Goal: Task Accomplishment & Management: Manage account settings

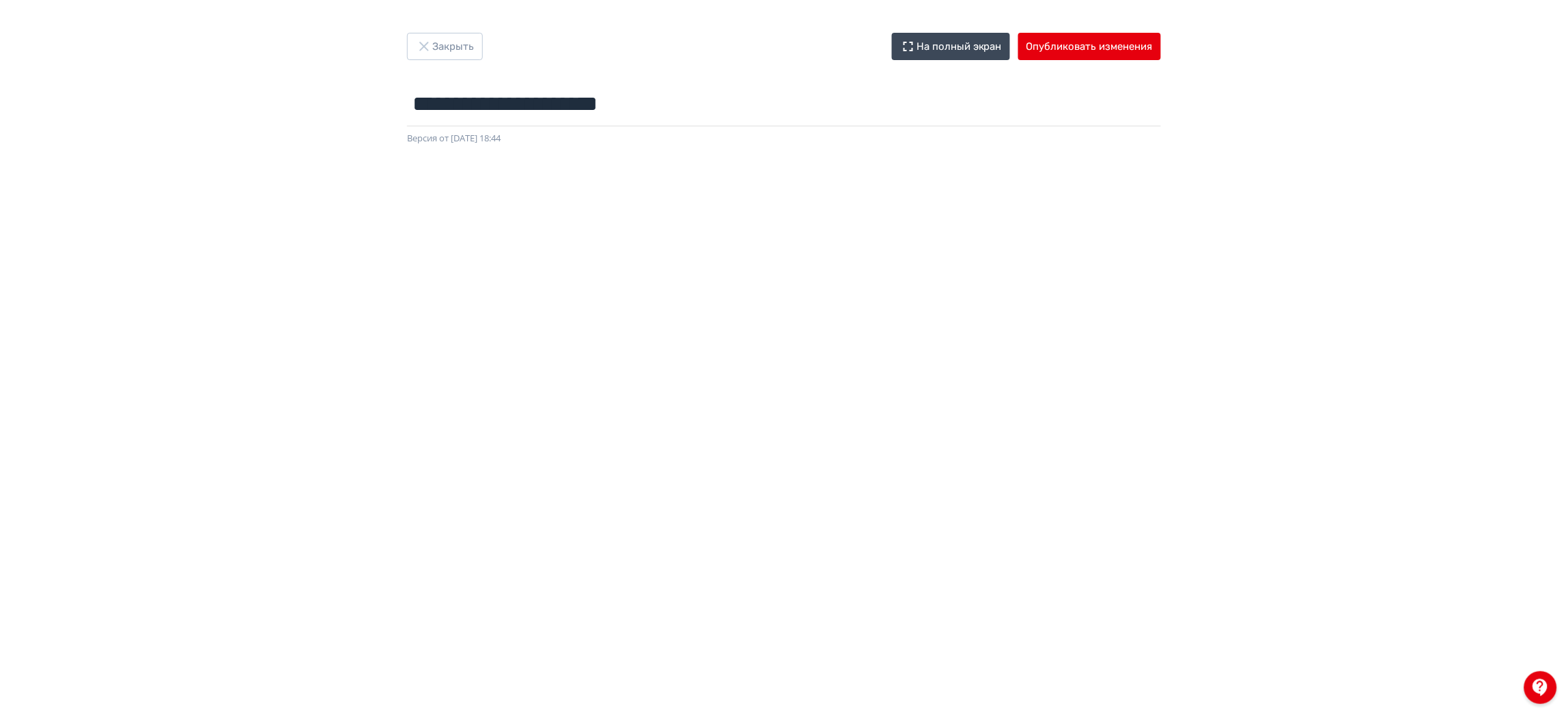
click at [1373, 79] on div "**********" at bounding box center [784, 358] width 1568 height 649
click at [1124, 44] on button "Опубликовать изменения" at bounding box center [1089, 47] width 142 height 28
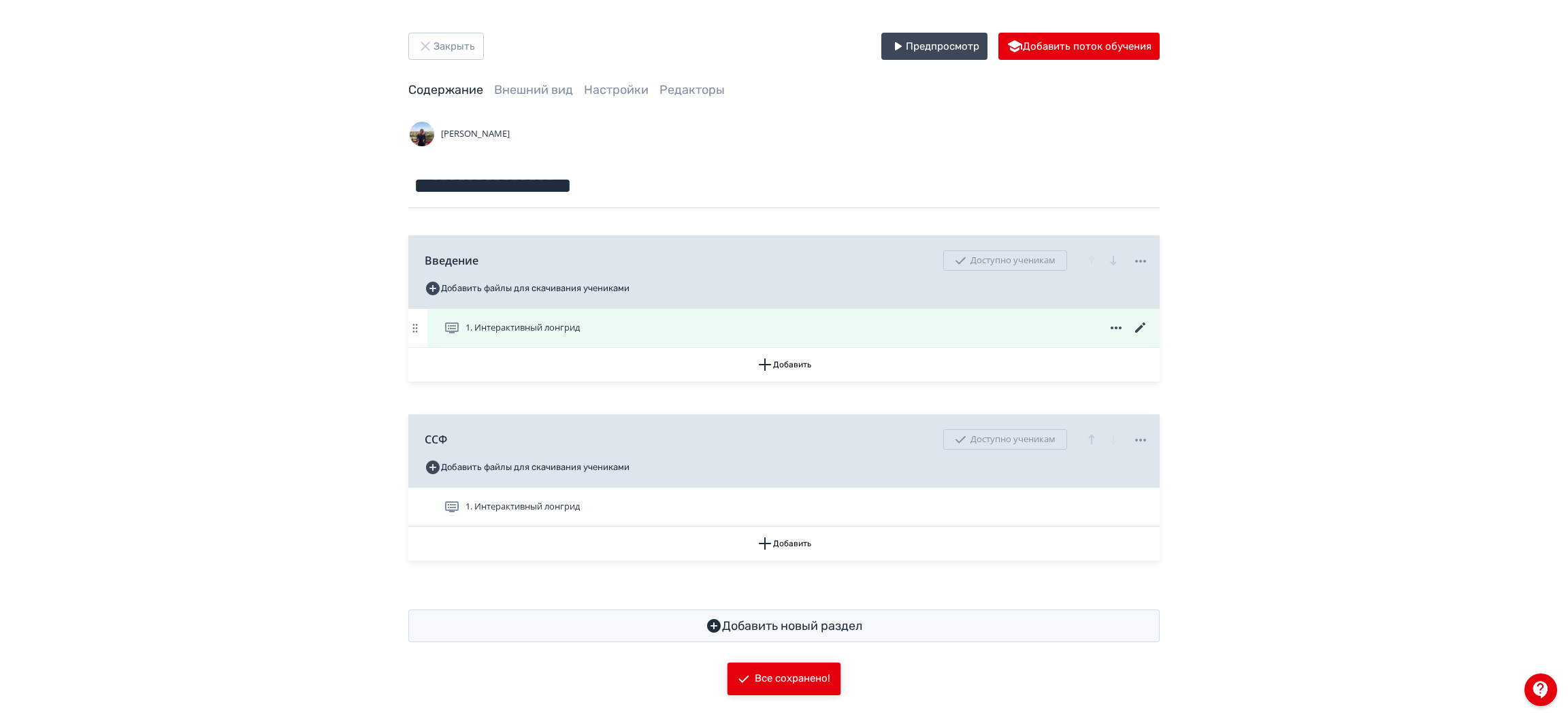
click at [772, 336] on div "1. Интерактивный лонгрид" at bounding box center [796, 327] width 705 height 16
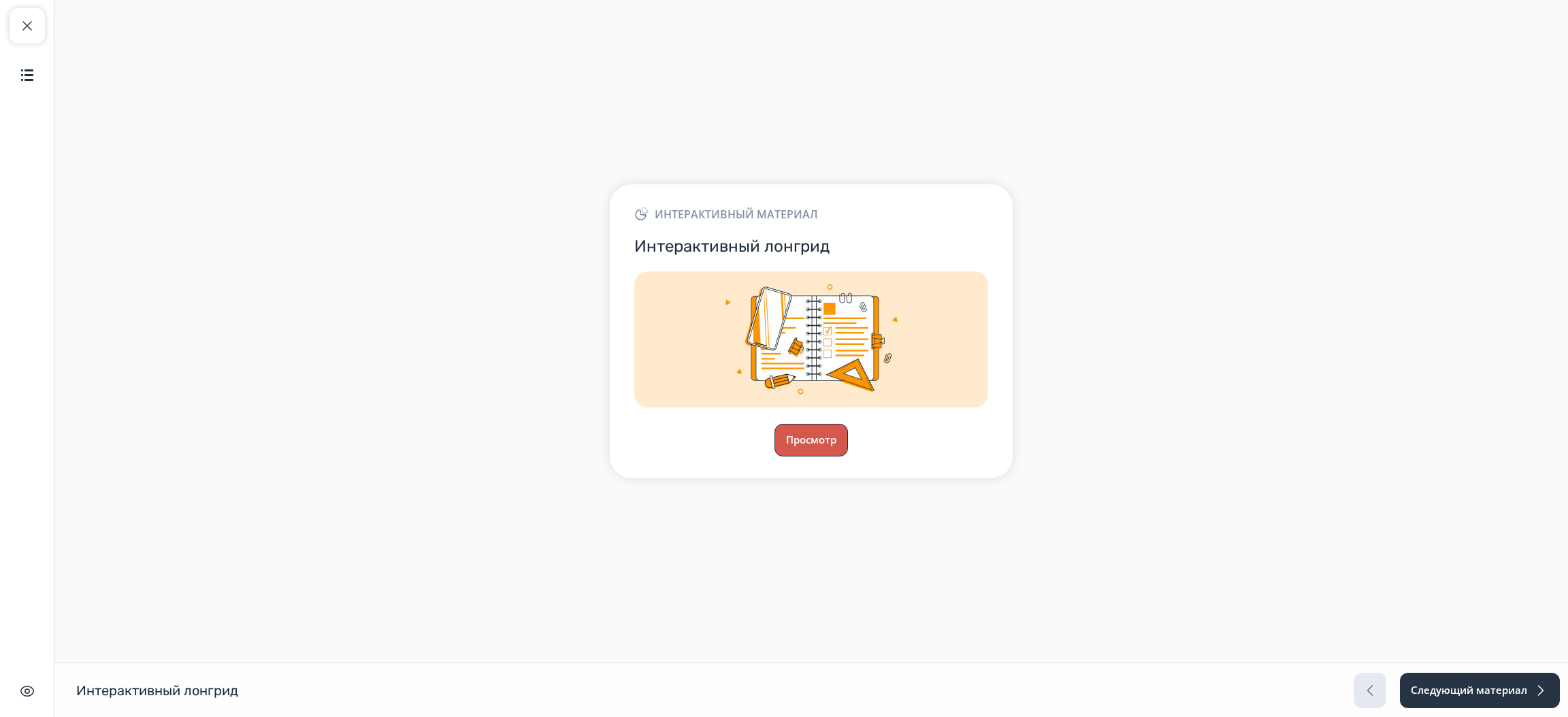
click at [827, 431] on button "Просмотр" at bounding box center [811, 440] width 74 height 33
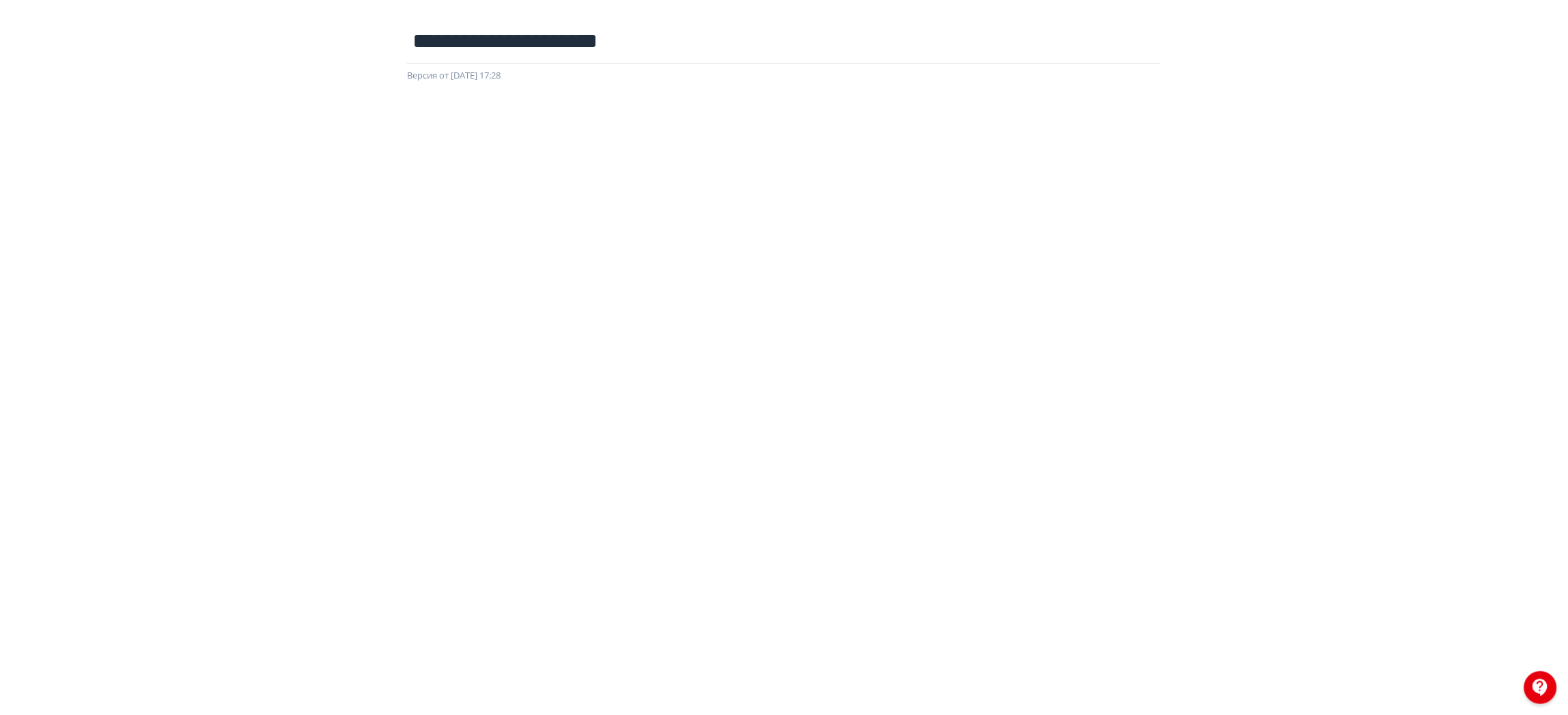
scroll to position [72, 0]
click at [521, 78] on div at bounding box center [784, 381] width 1568 height 614
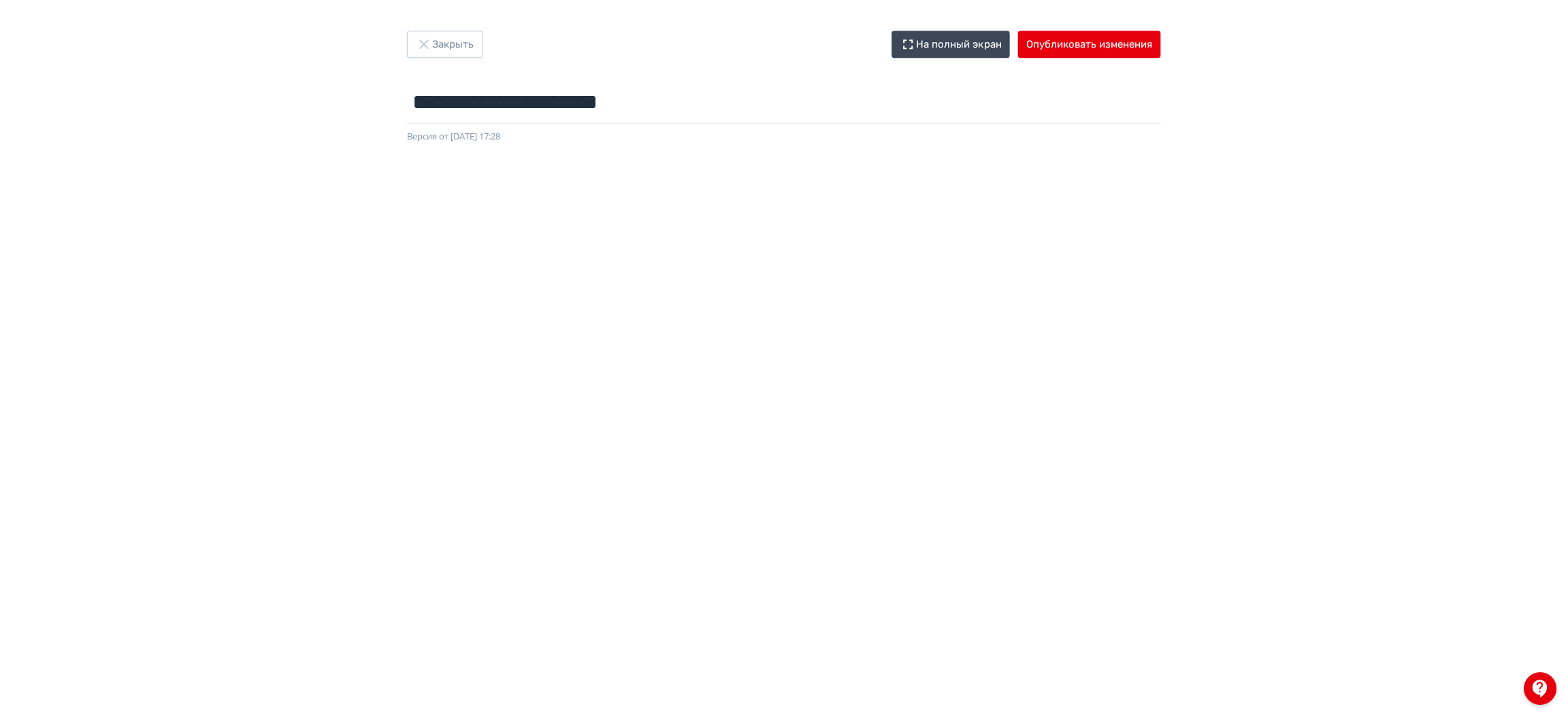
scroll to position [0, 0]
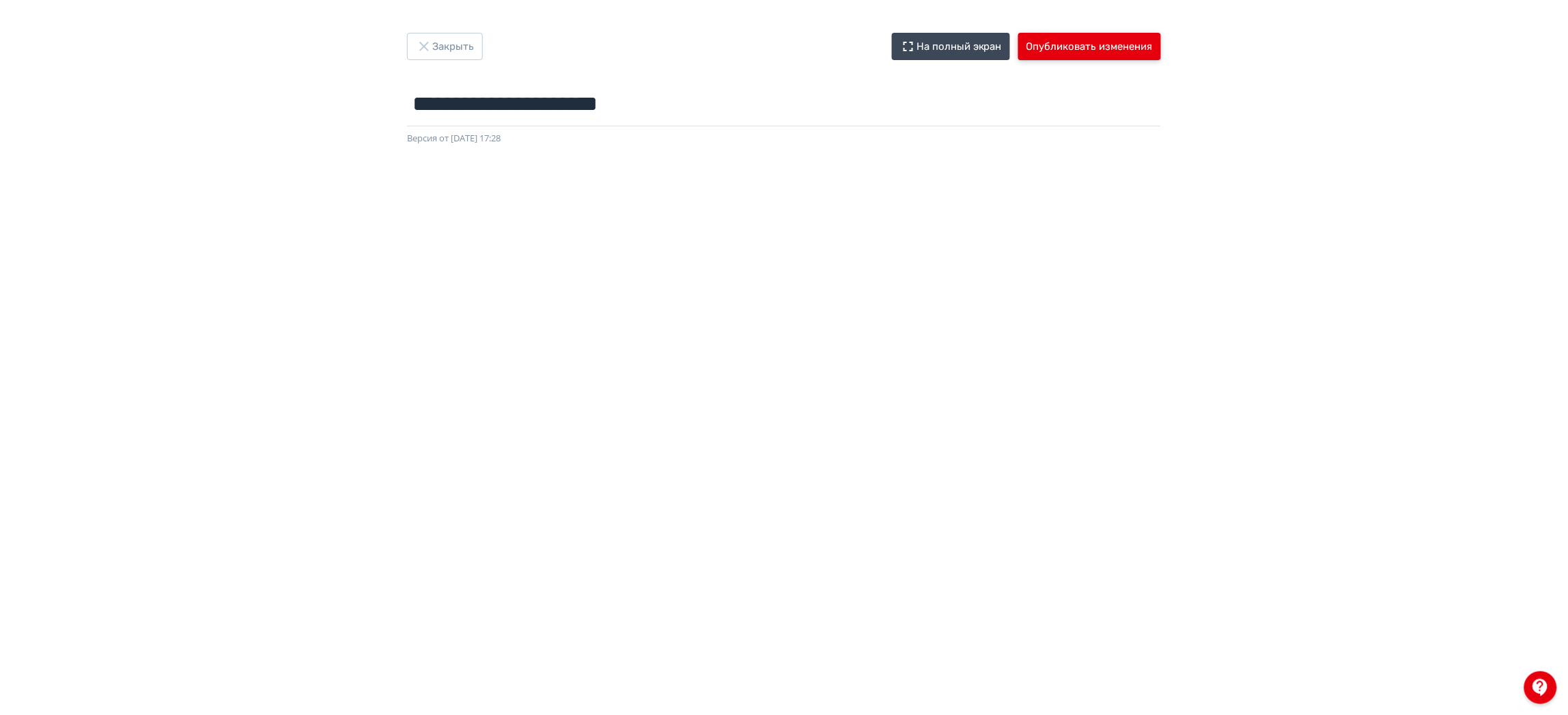
click at [1081, 45] on button "Опубликовать изменения" at bounding box center [1089, 47] width 142 height 28
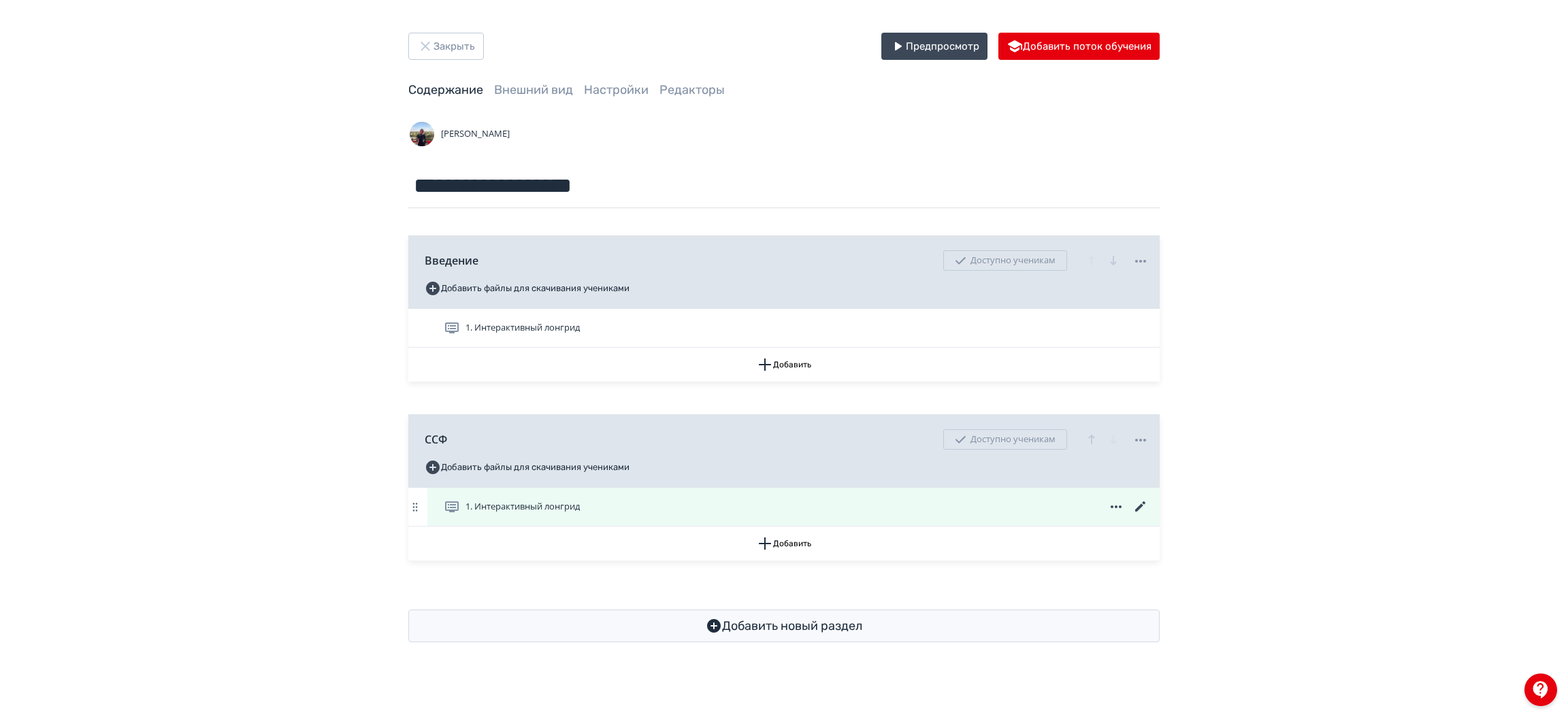
click at [1139, 508] on icon at bounding box center [1139, 506] width 10 height 10
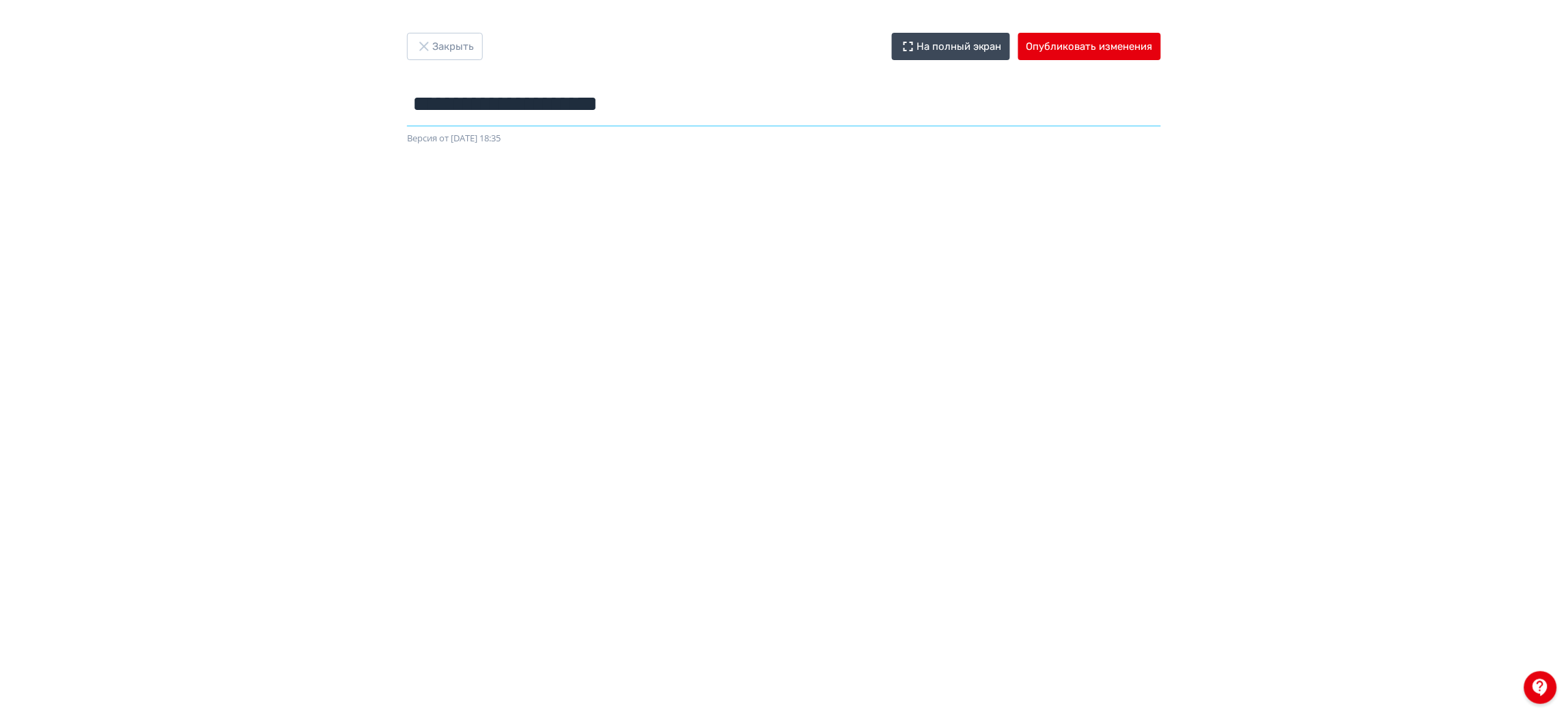
click at [609, 101] on input "**********" at bounding box center [784, 103] width 754 height 45
drag, startPoint x: 727, startPoint y: 119, endPoint x: 412, endPoint y: 112, distance: 315.1
click at [412, 112] on input "**********" at bounding box center [784, 103] width 754 height 45
click at [577, 88] on input "text" at bounding box center [784, 103] width 754 height 45
paste input "********"
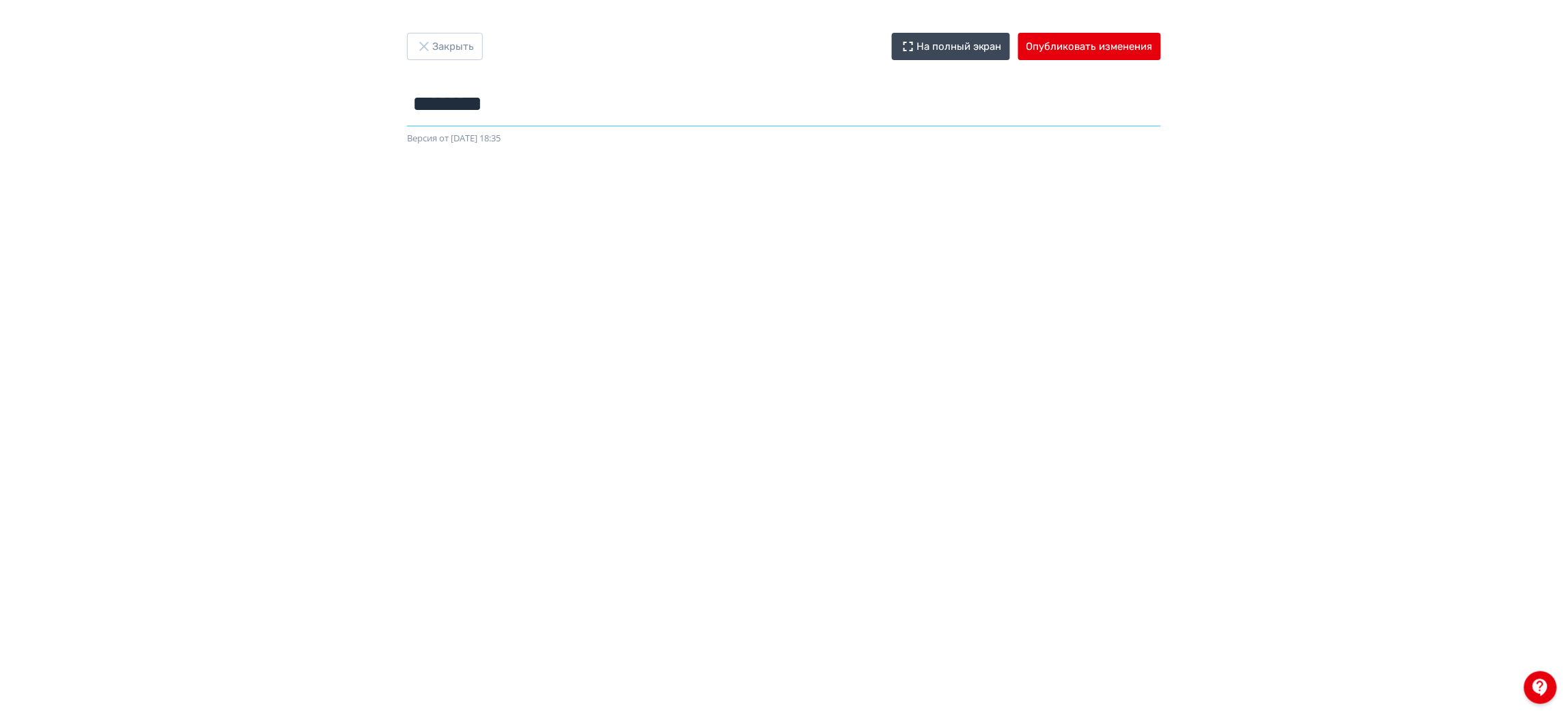
type input "********"
click at [736, 139] on div "Версия от [DATE] 18:35" at bounding box center [784, 139] width 754 height 13
click at [1062, 39] on button "Опубликовать изменения" at bounding box center [1089, 47] width 142 height 28
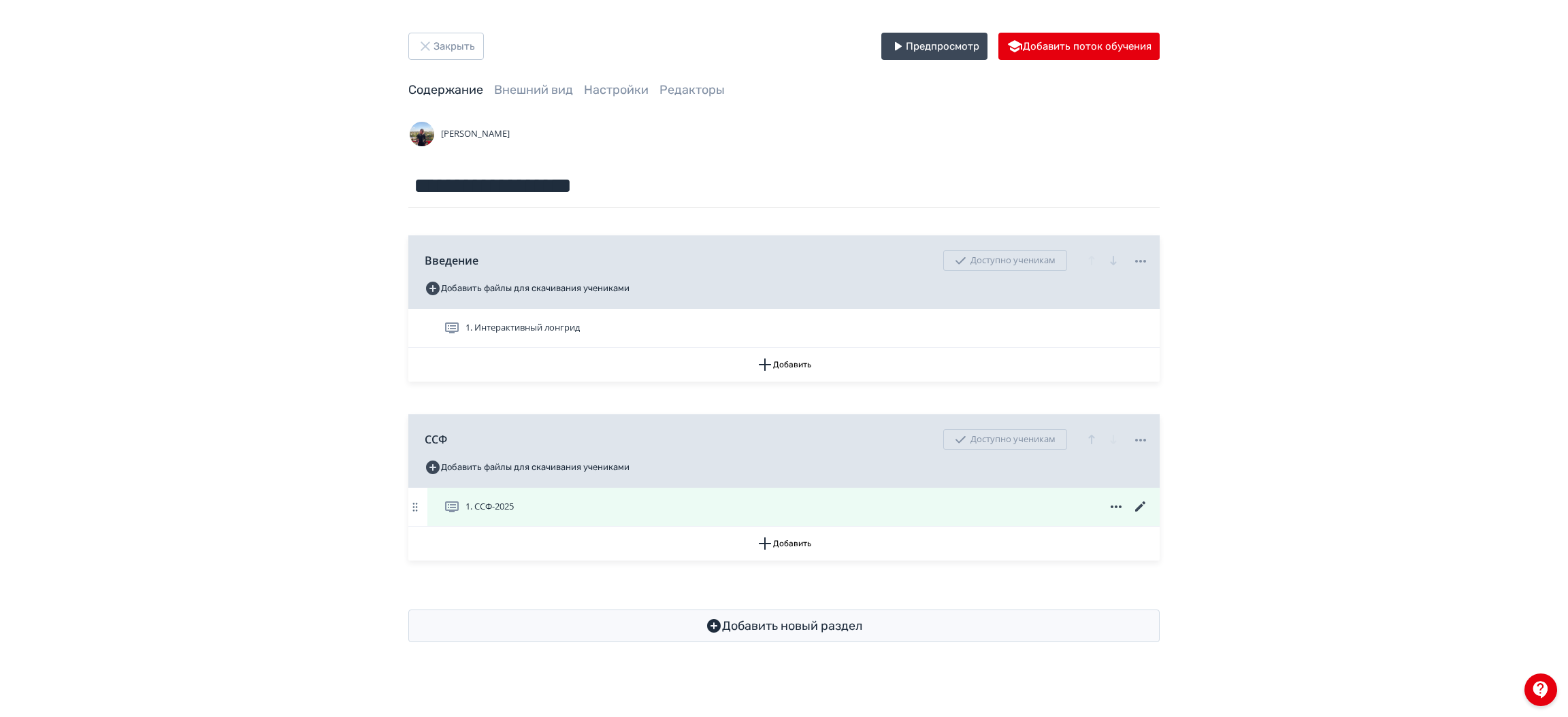
click at [1137, 505] on icon at bounding box center [1140, 506] width 16 height 16
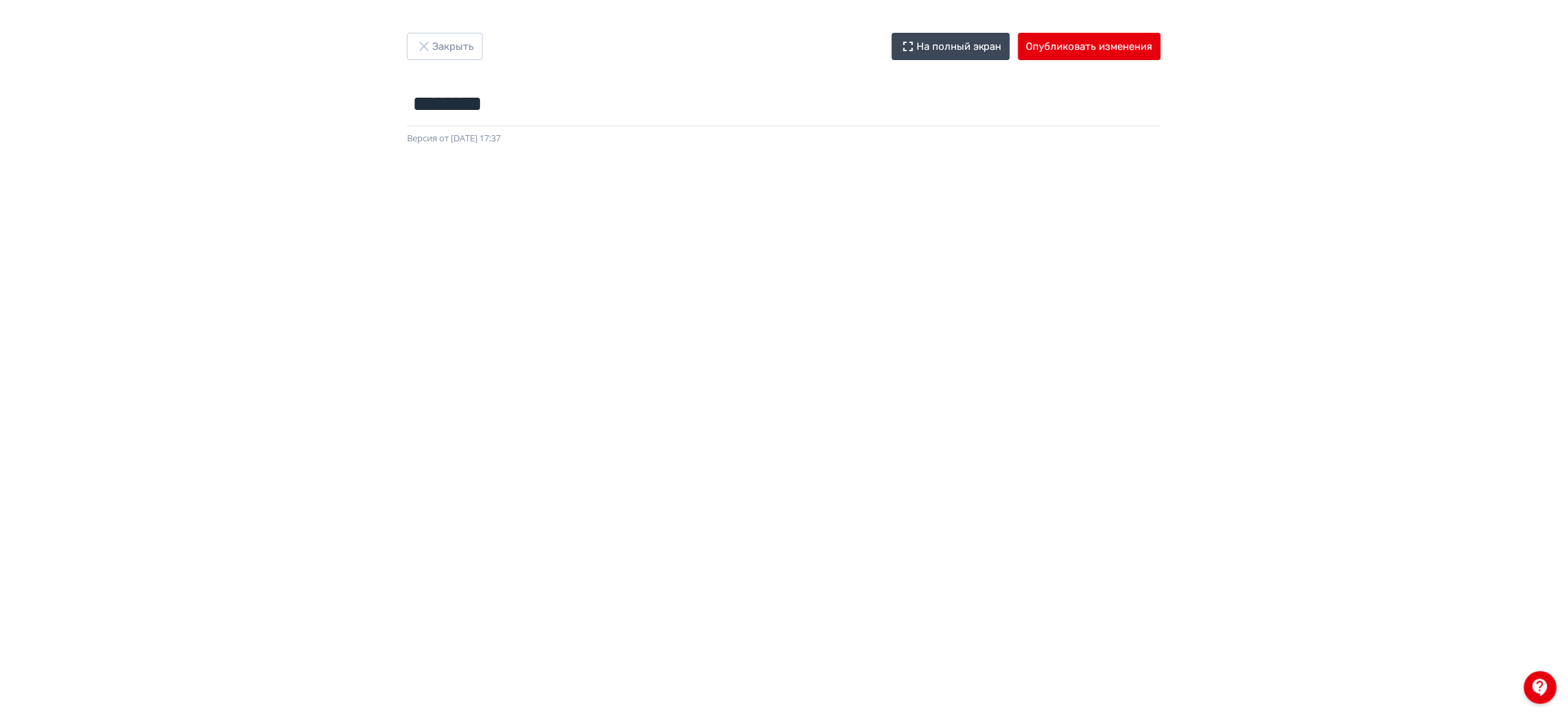
drag, startPoint x: 1542, startPoint y: 352, endPoint x: 1457, endPoint y: 152, distance: 217.3
click at [1457, 152] on div at bounding box center [784, 452] width 1568 height 614
click at [1146, 52] on button "Опубликовать изменения" at bounding box center [1089, 47] width 142 height 28
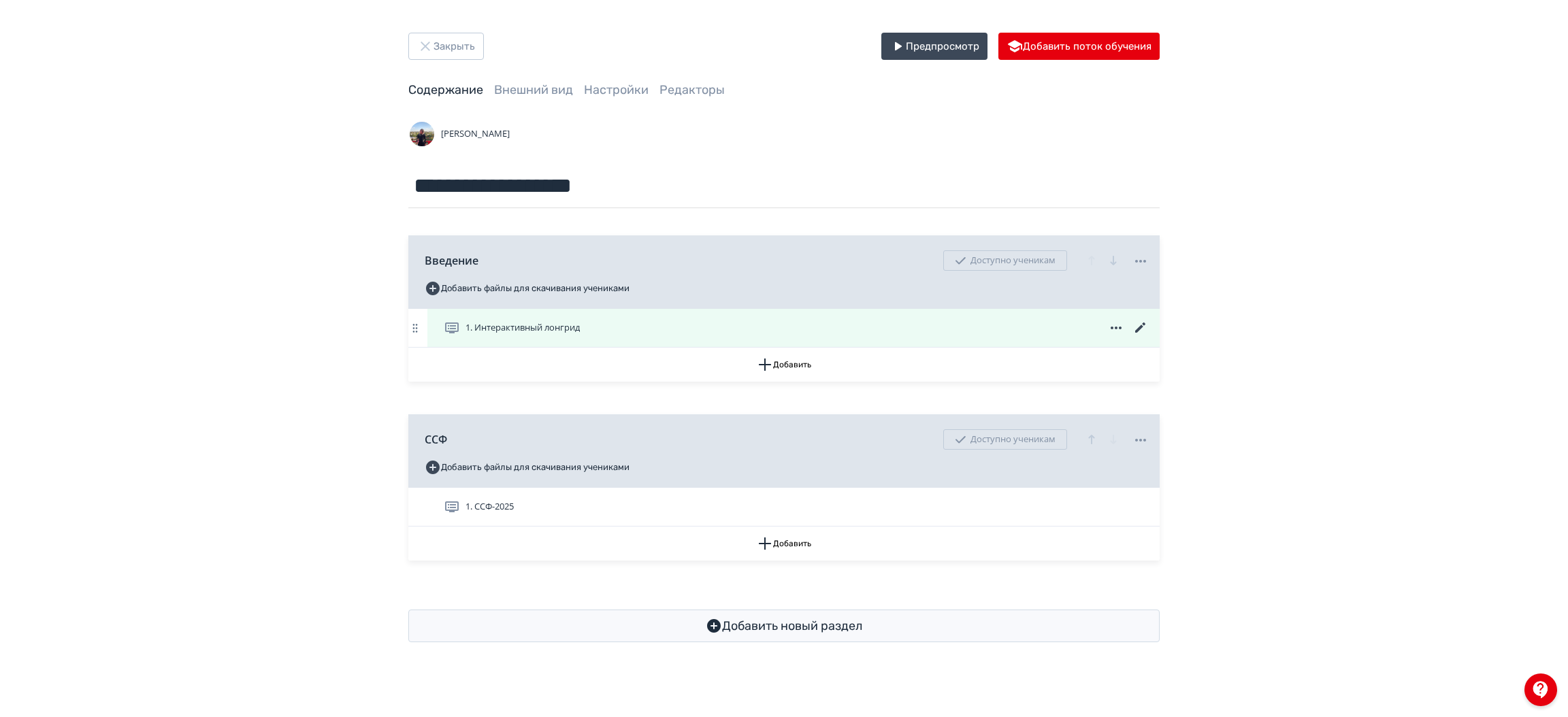
click at [650, 338] on div "1. Интерактивный лонгрид" at bounding box center [794, 327] width 732 height 38
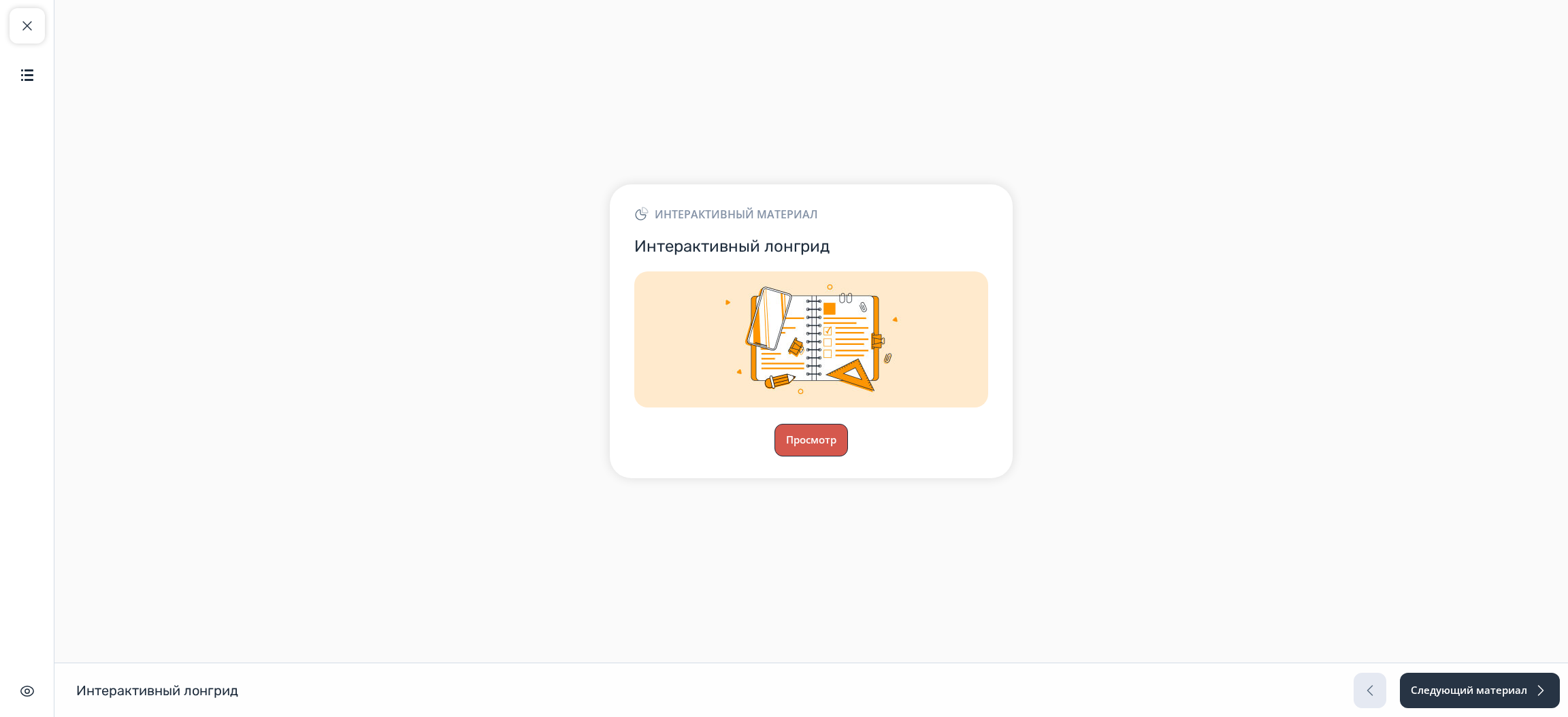
click at [812, 428] on button "Просмотр" at bounding box center [811, 440] width 74 height 33
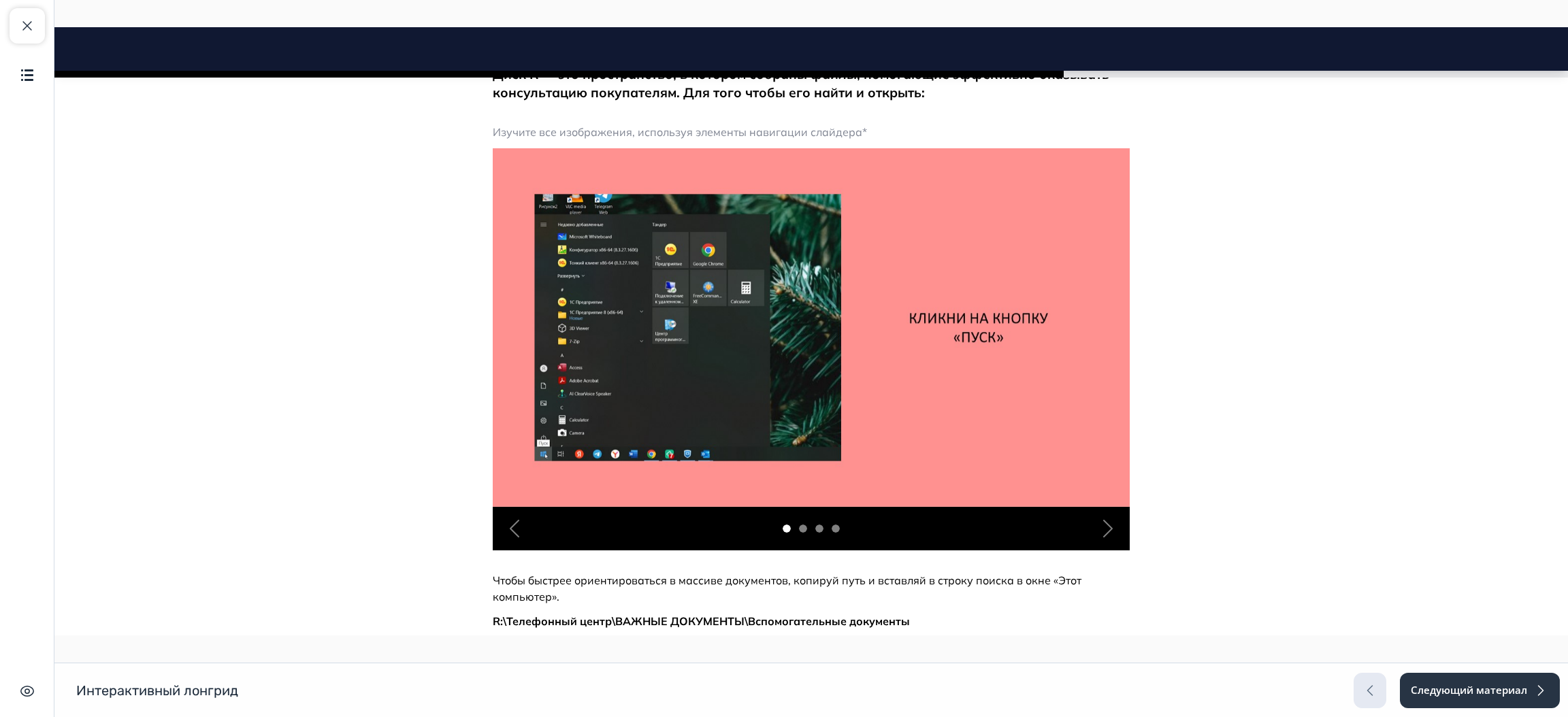
scroll to position [427, 0]
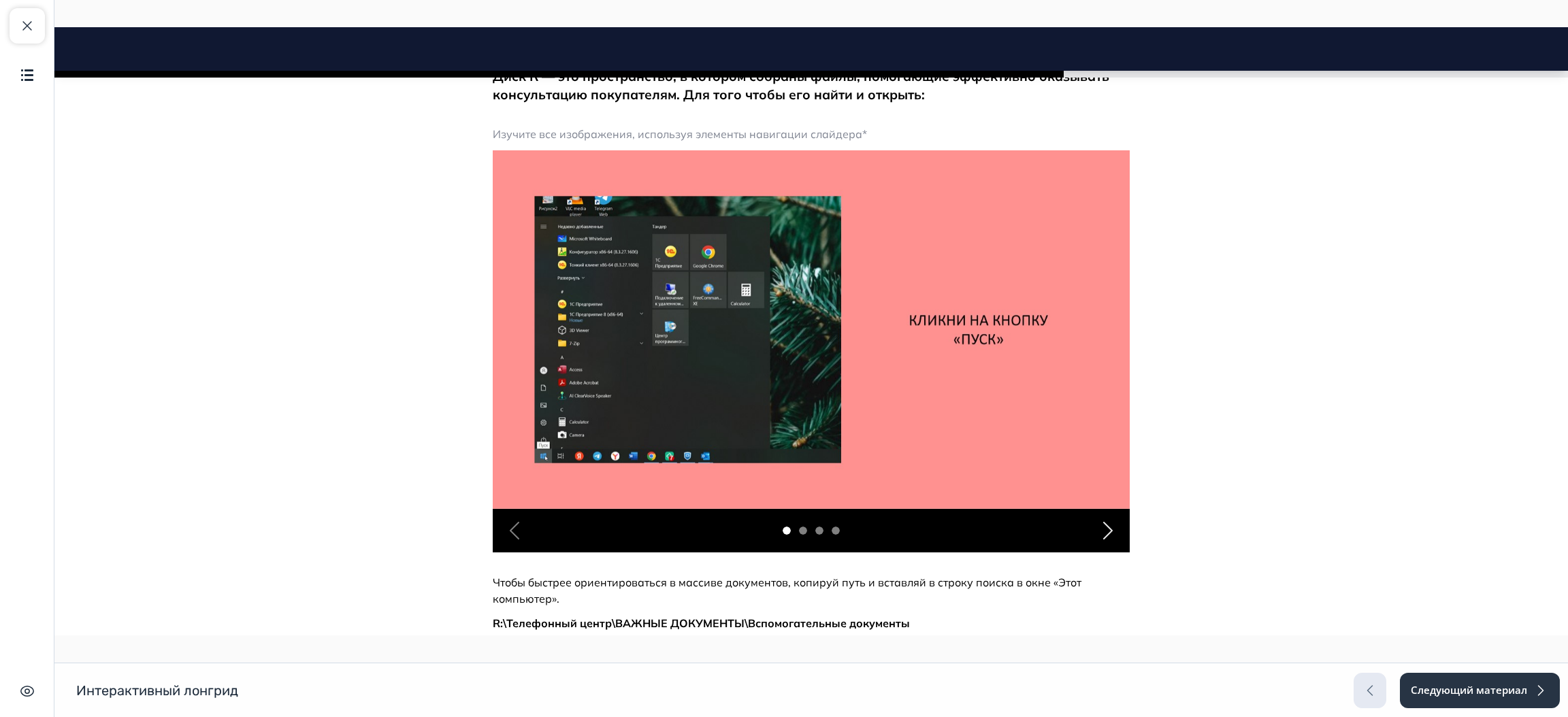
click at [1103, 529] on span "button" at bounding box center [1107, 530] width 22 height 22
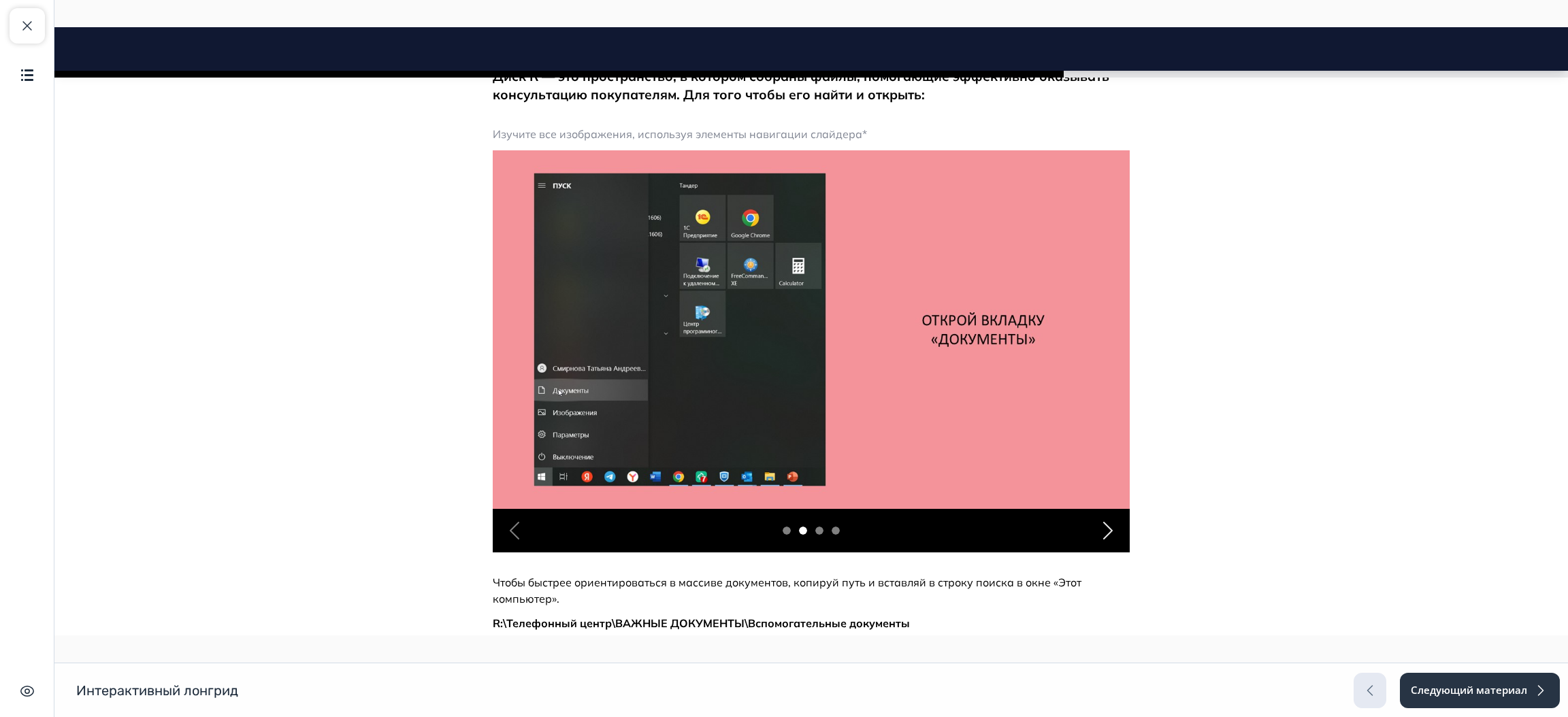
click at [1103, 529] on span "button" at bounding box center [1107, 530] width 22 height 22
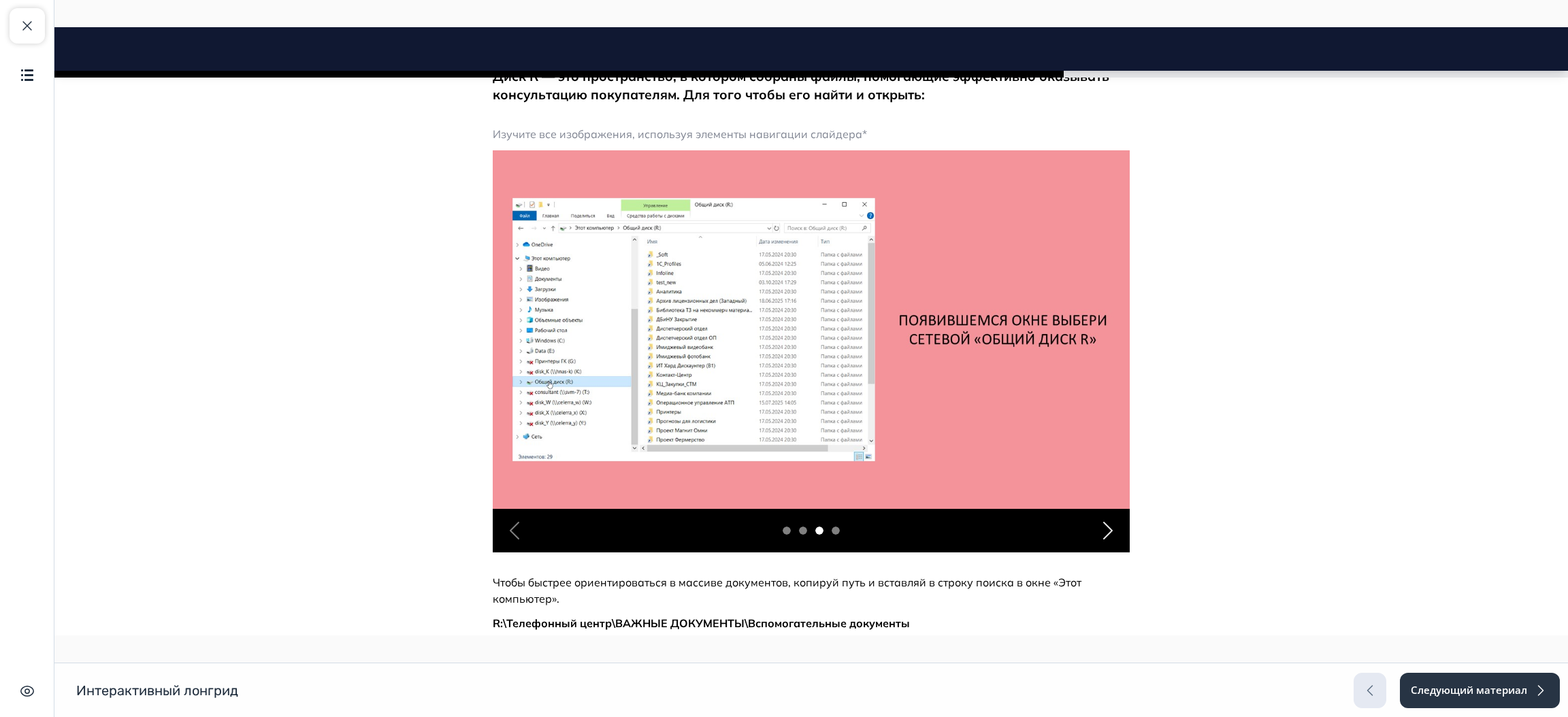
click at [1103, 529] on span "button" at bounding box center [1107, 530] width 22 height 22
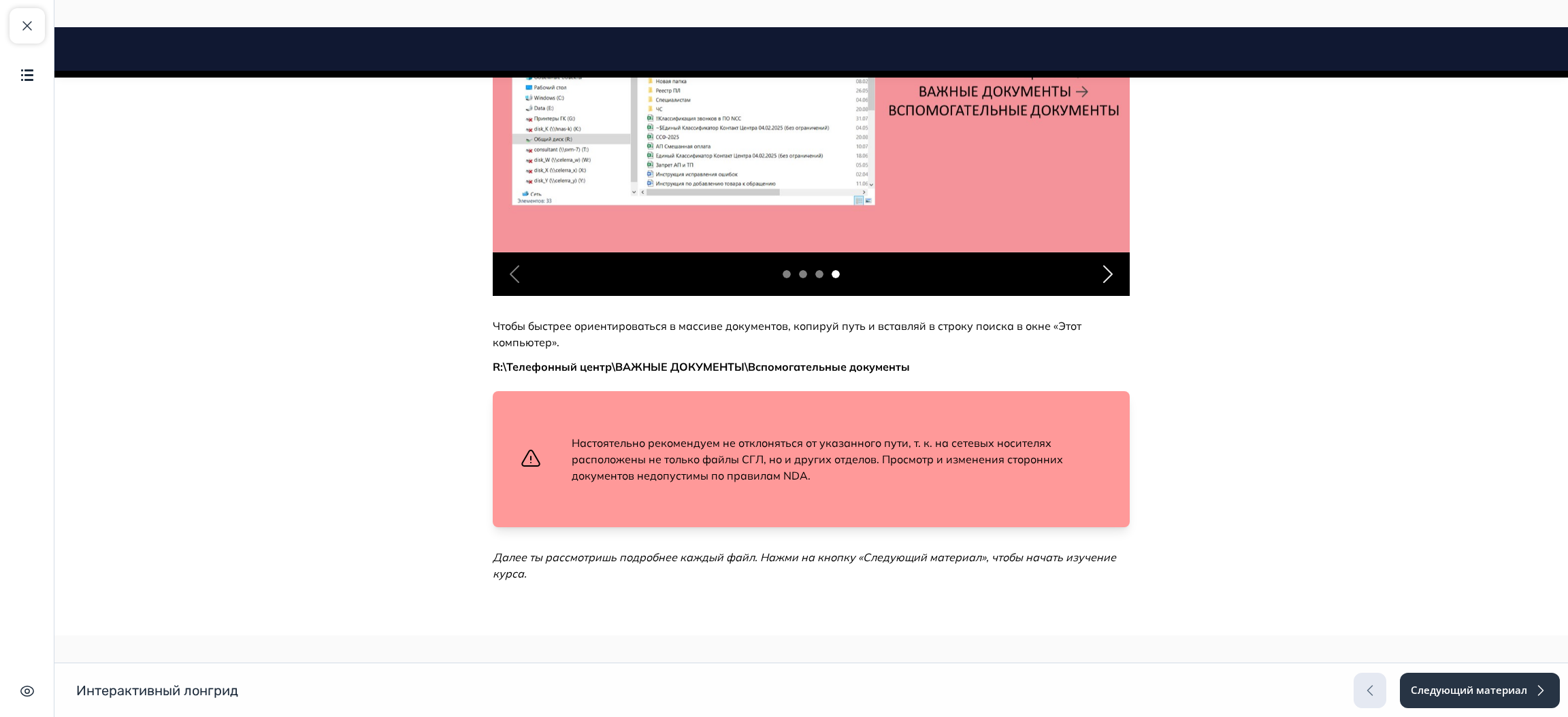
scroll to position [688, 0]
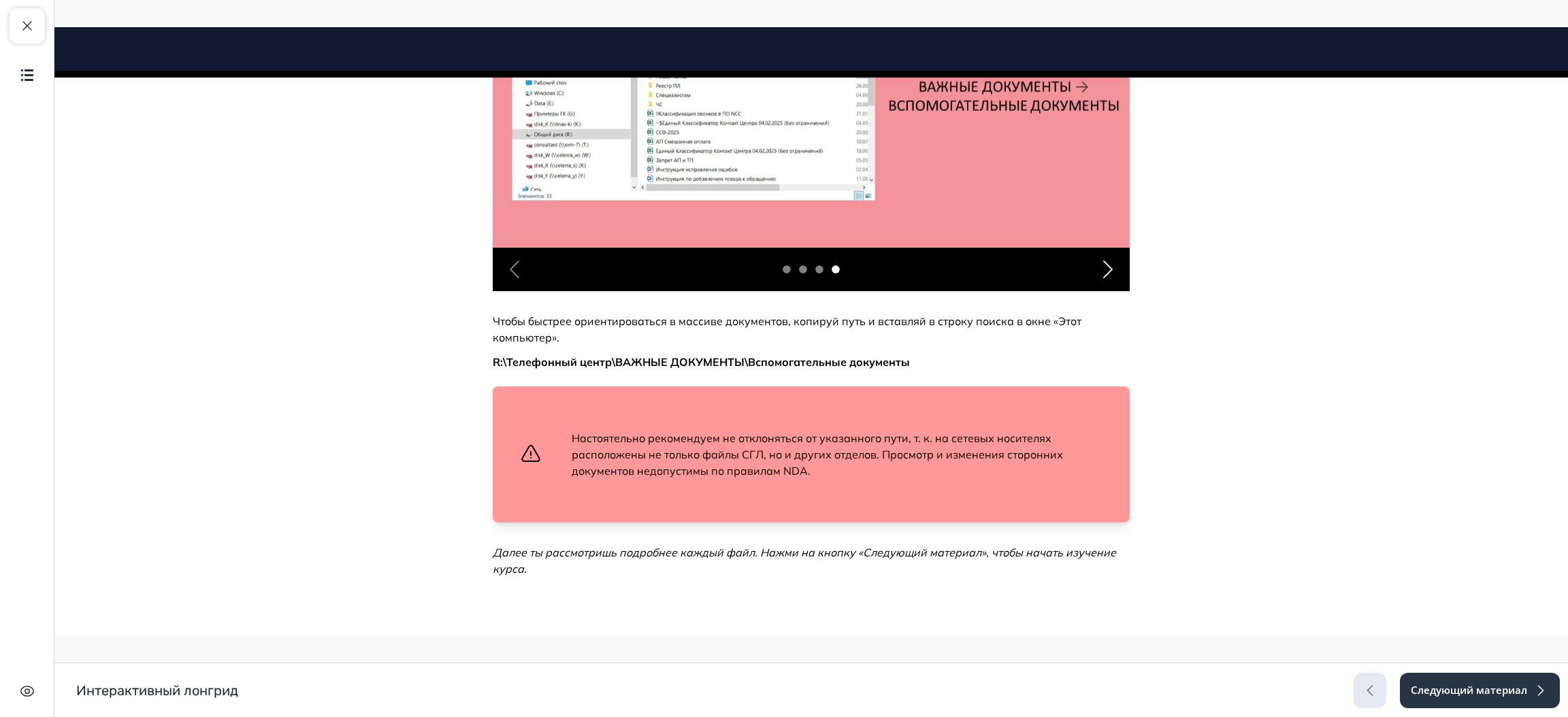
drag, startPoint x: 1560, startPoint y: 461, endPoint x: 1613, endPoint y: 672, distance: 217.6
click at [1448, 701] on button "Следующий материал" at bounding box center [1479, 690] width 161 height 35
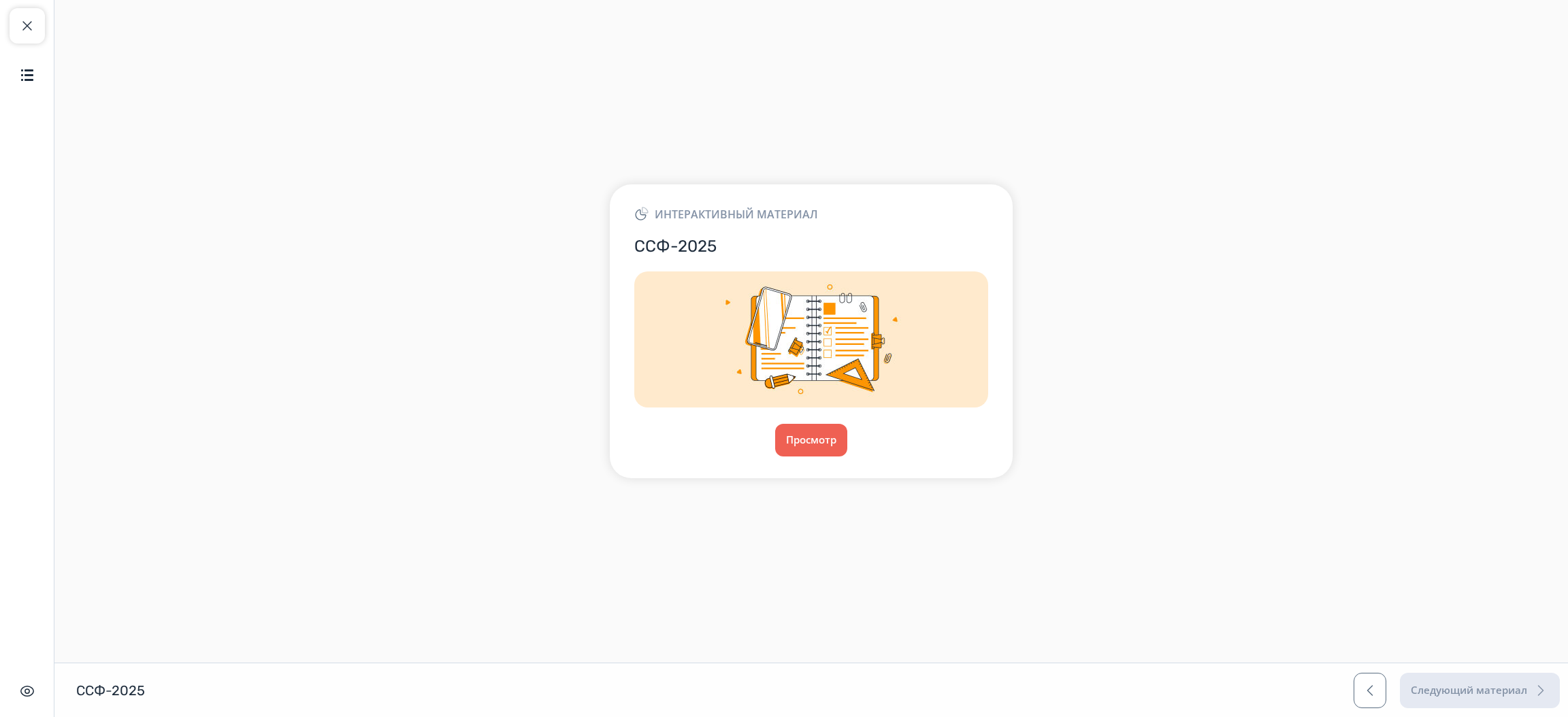
click at [828, 460] on div "Интерактивный материал ССФ-2025 Просмотр" at bounding box center [811, 331] width 403 height 293
click at [807, 425] on button "Просмотр" at bounding box center [811, 440] width 74 height 33
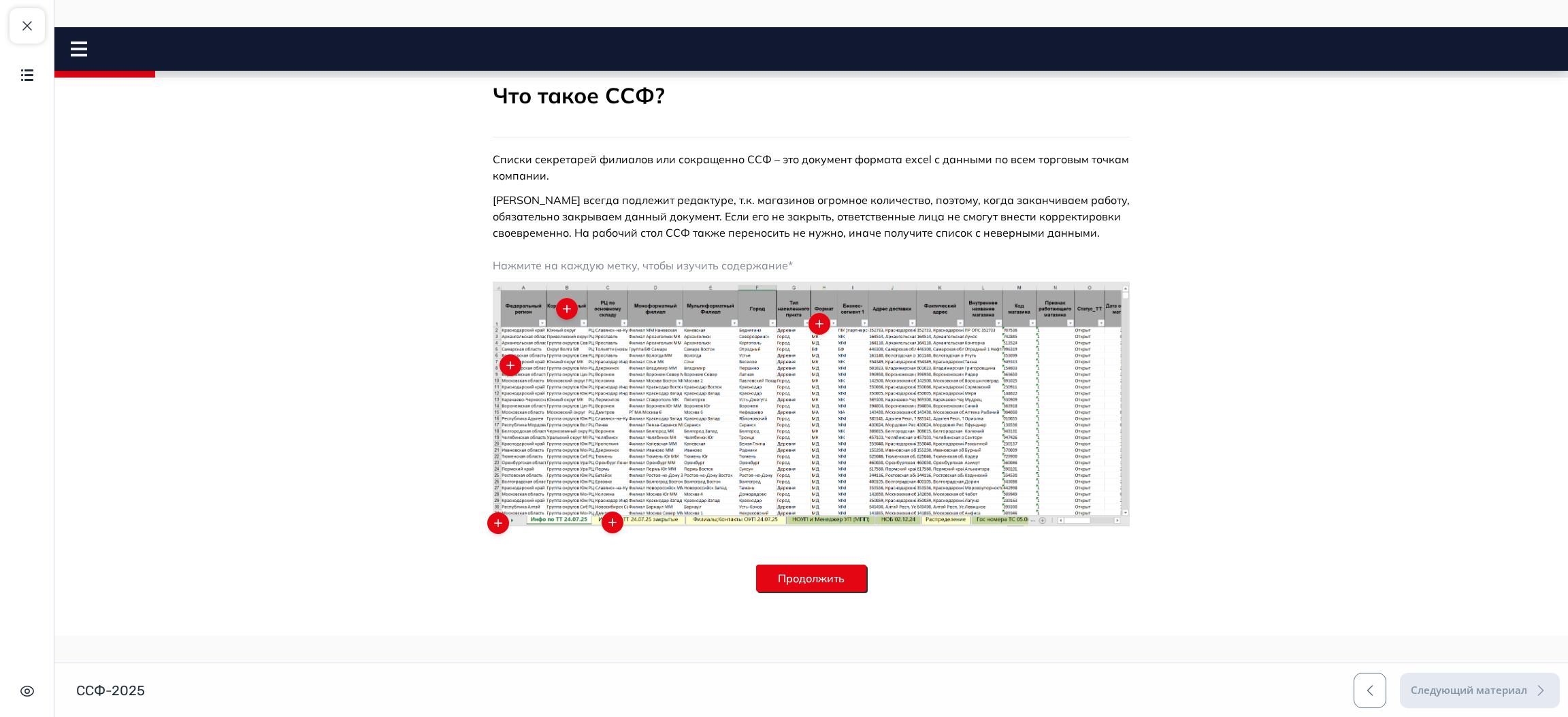
scroll to position [294, 0]
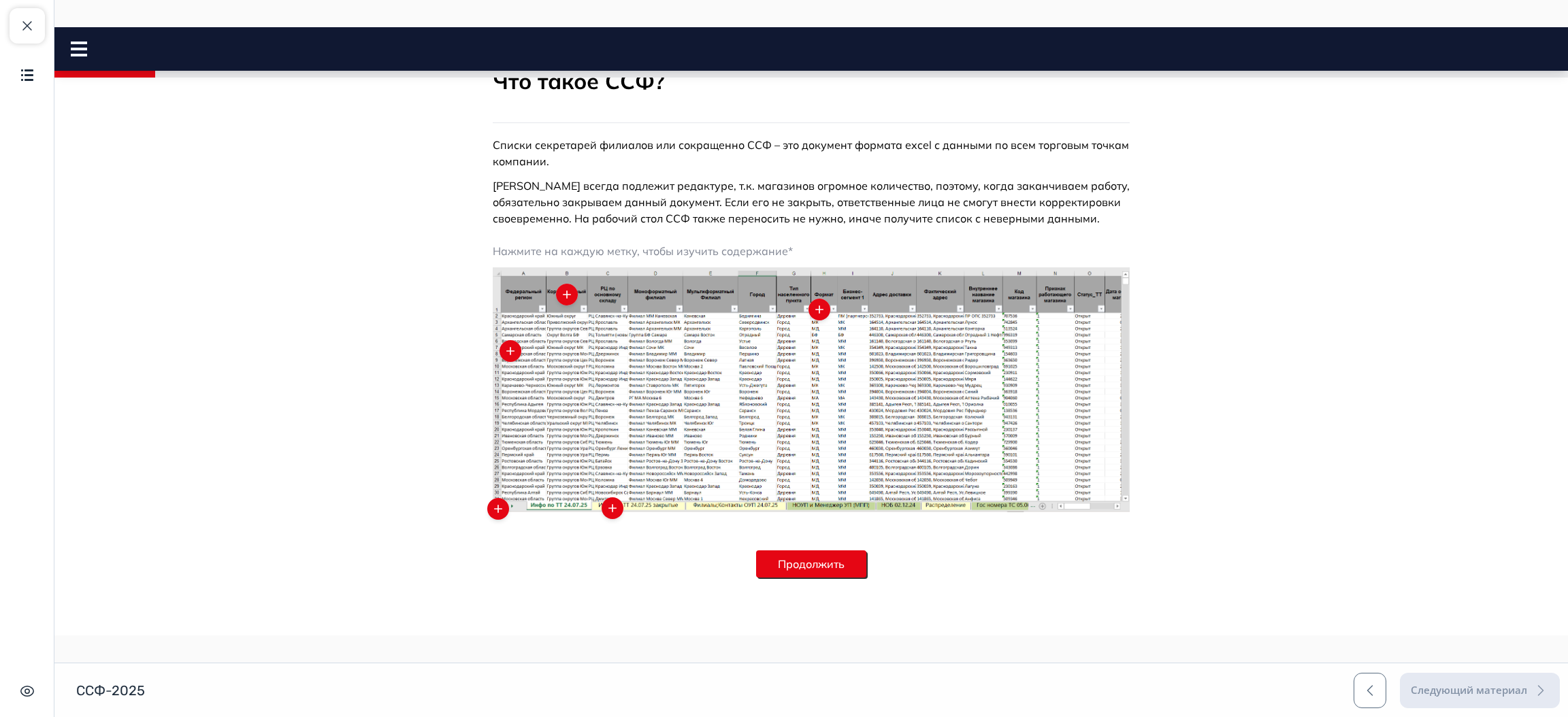
click at [805, 571] on button "Продолжить" at bounding box center [811, 564] width 110 height 27
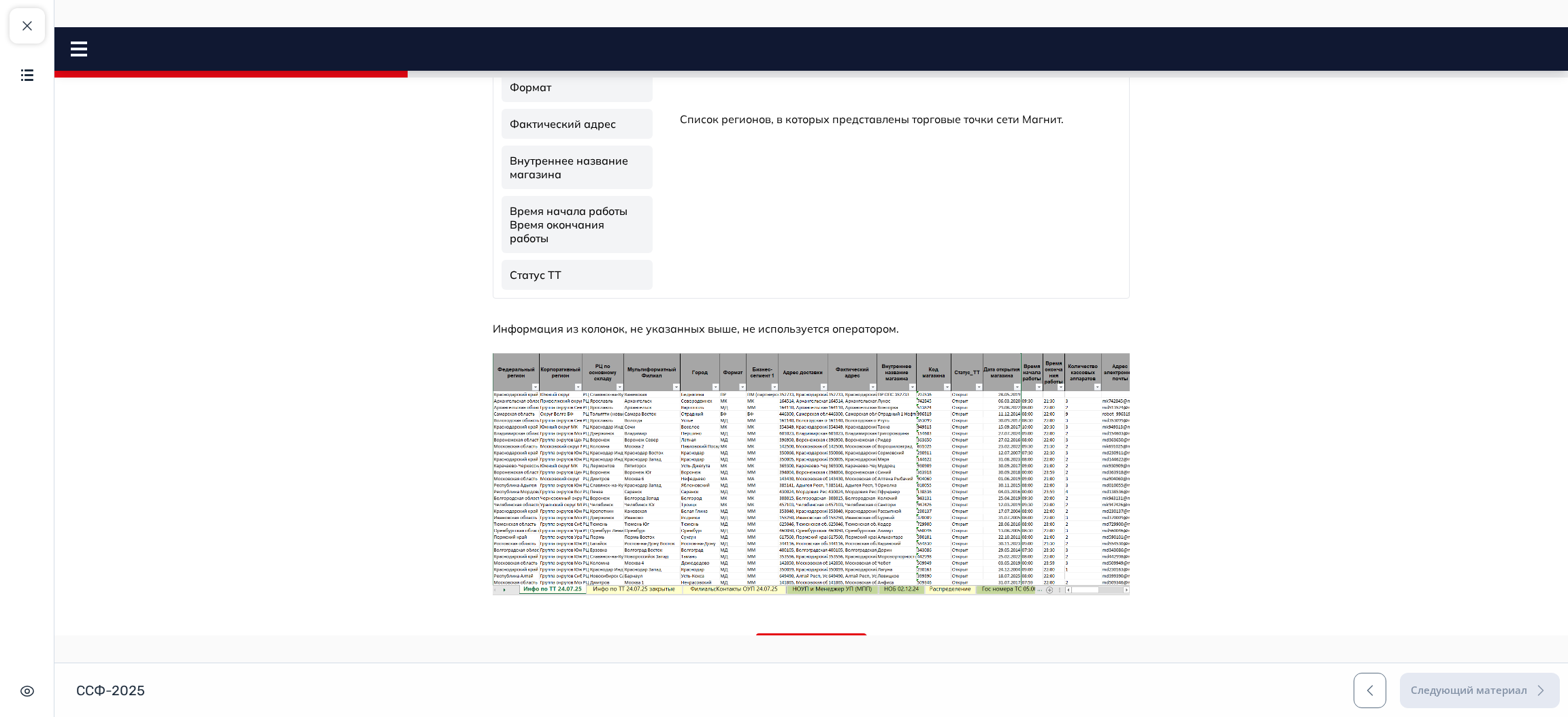
scroll to position [440, 0]
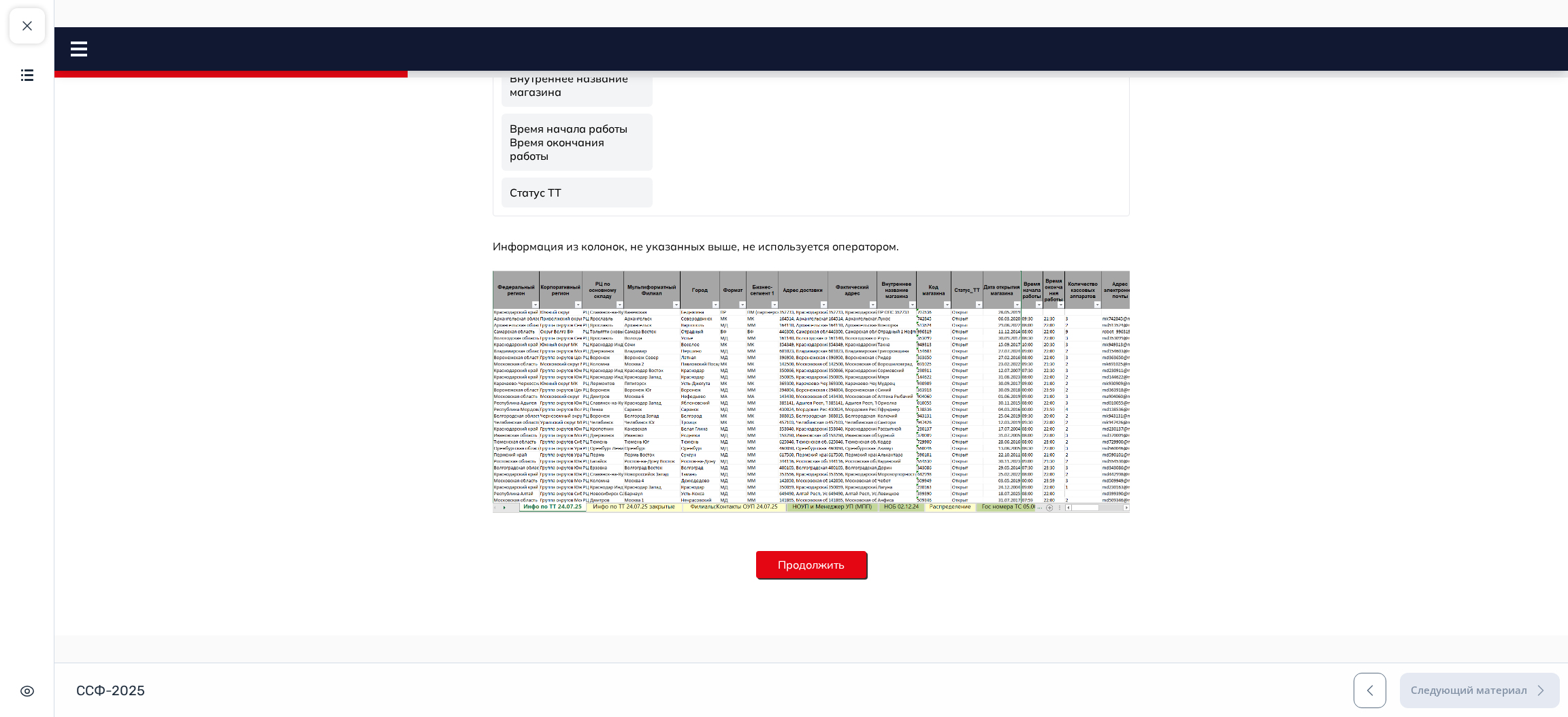
click at [811, 574] on button "Продолжить" at bounding box center [811, 564] width 110 height 27
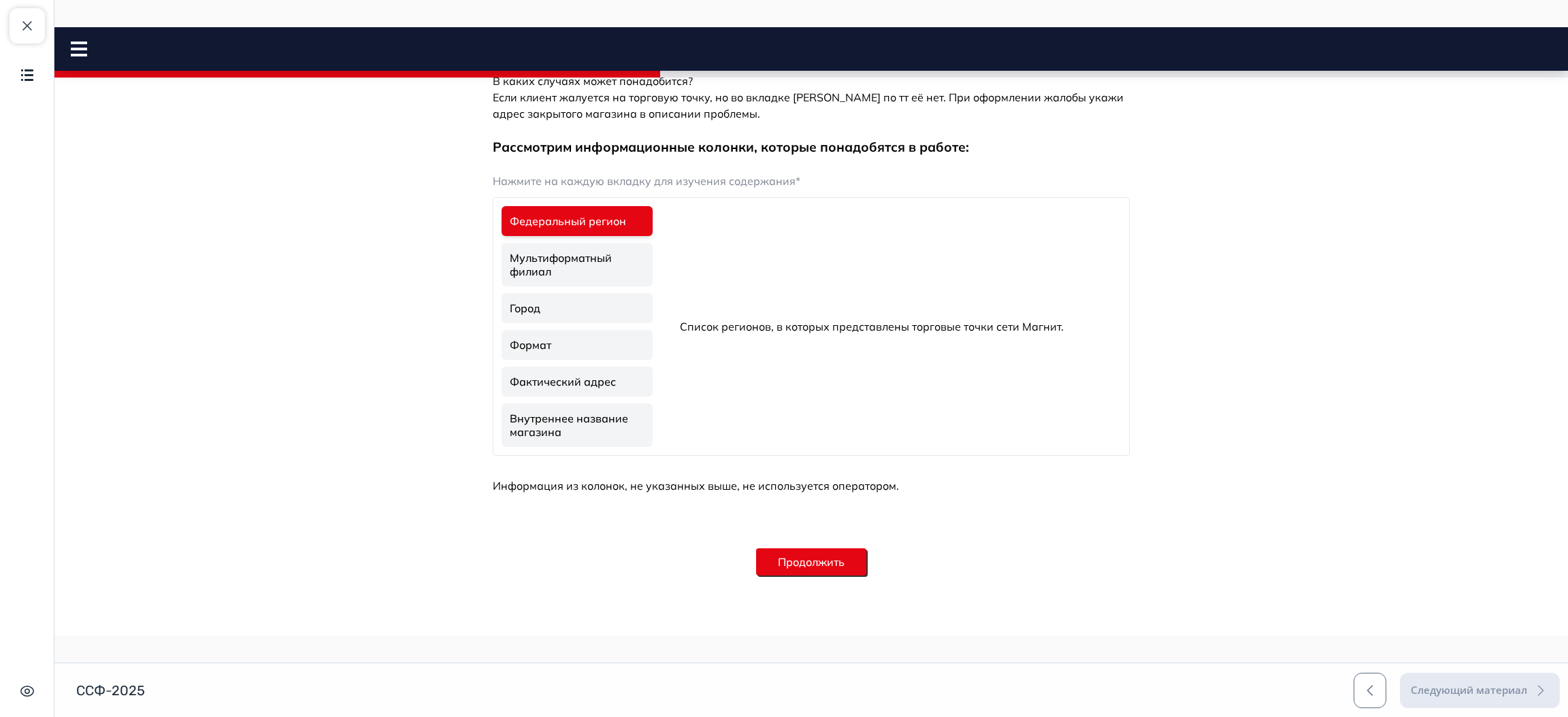
scroll to position [393, 0]
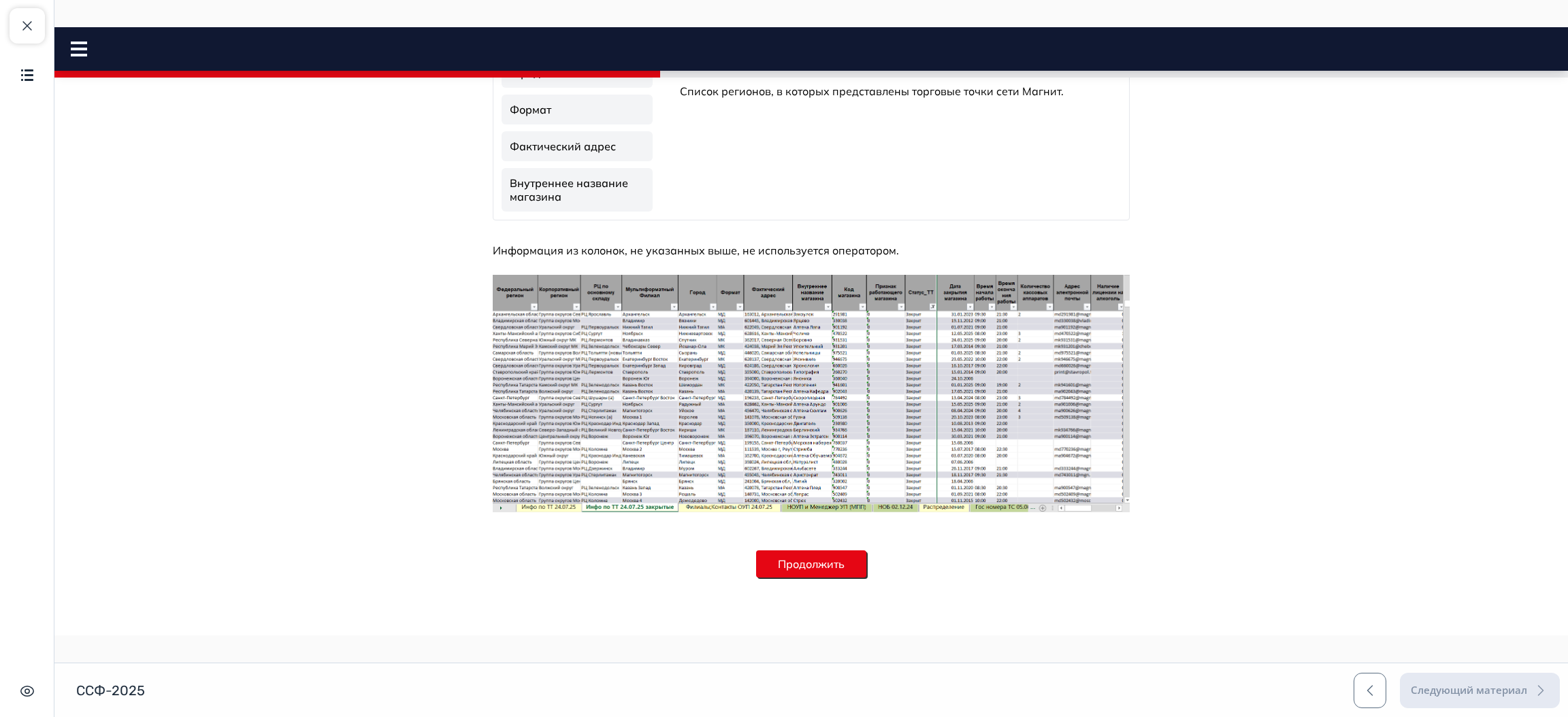
click at [839, 568] on button "Продолжить" at bounding box center [811, 564] width 110 height 27
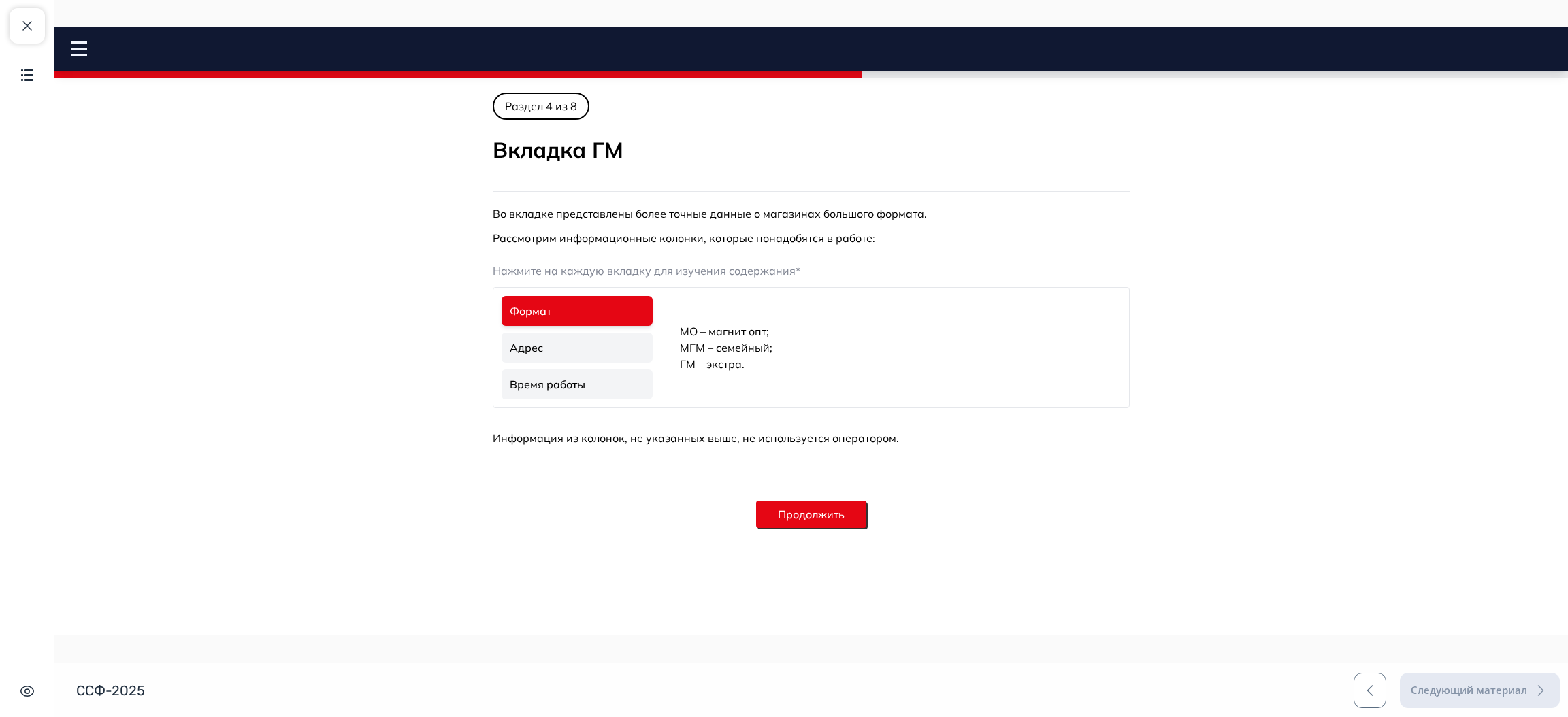
scroll to position [176, 0]
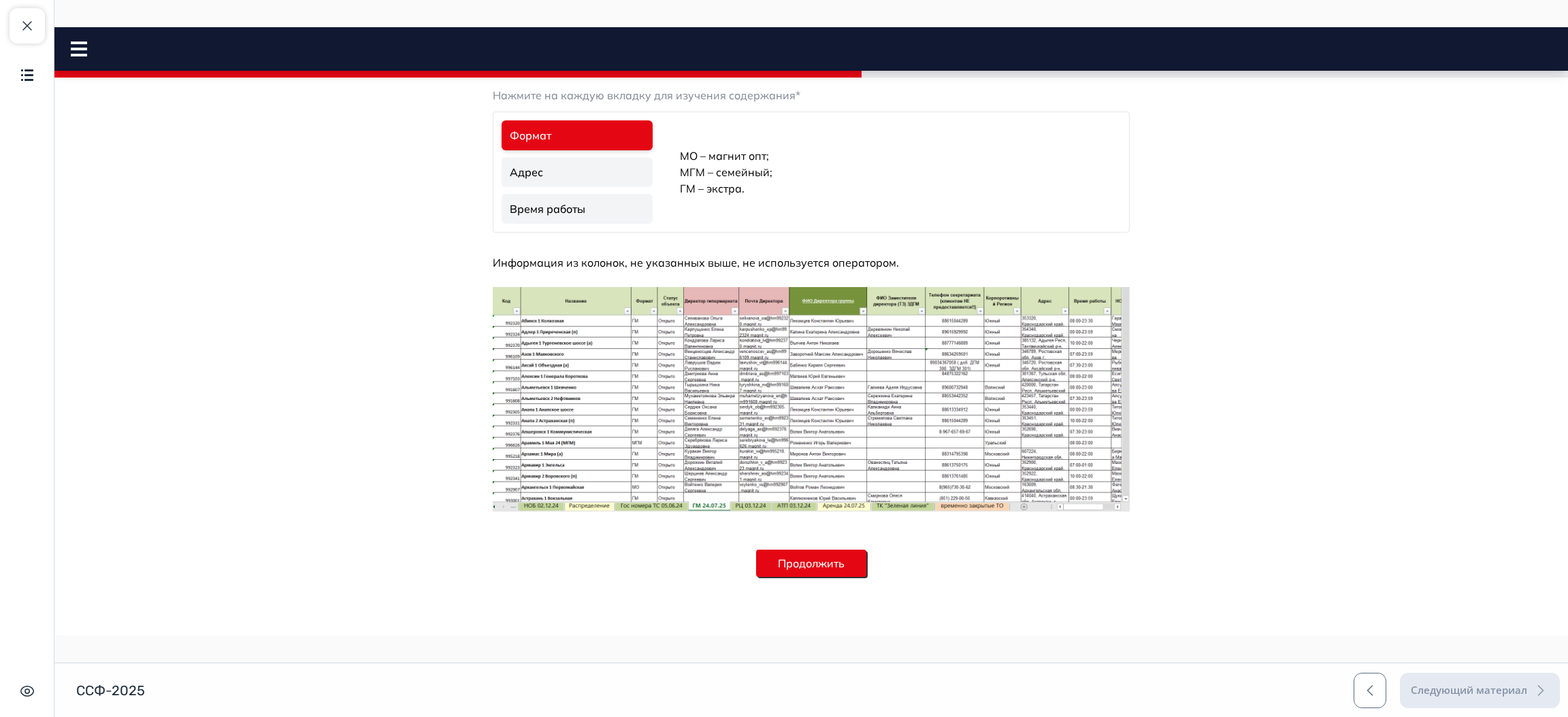
click at [830, 561] on button "Продолжить" at bounding box center [811, 563] width 110 height 27
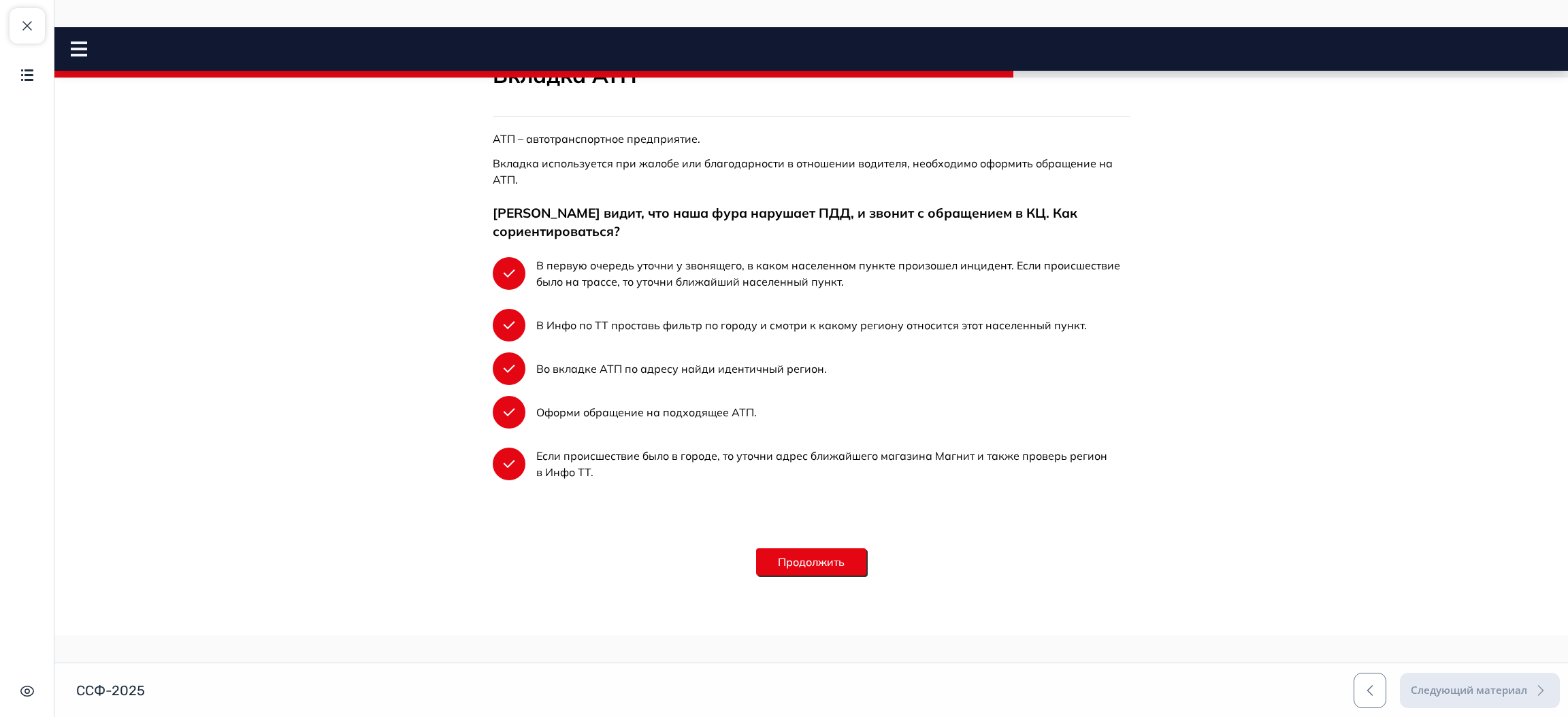
scroll to position [297, 0]
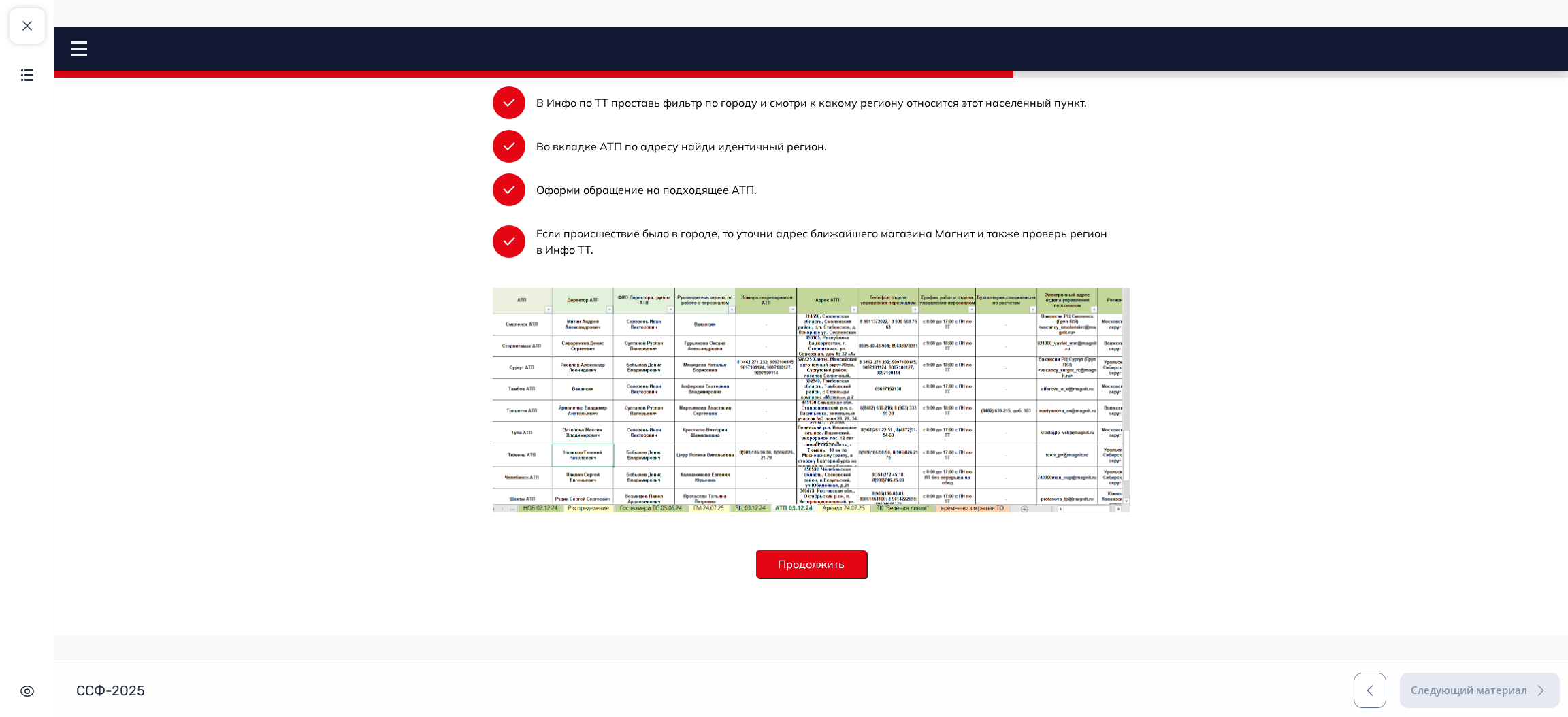
click at [802, 565] on button "Продолжить" at bounding box center [811, 564] width 110 height 27
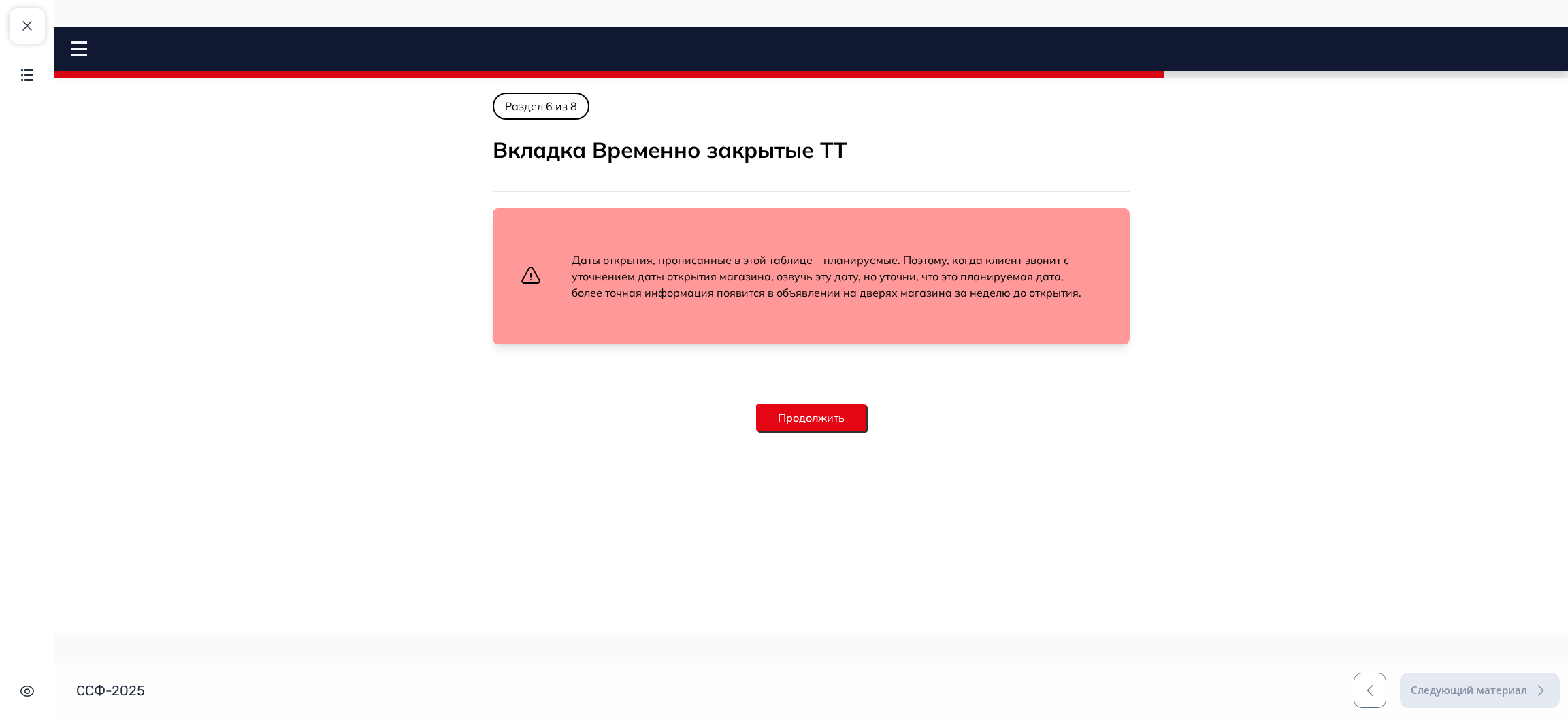
scroll to position [90, 0]
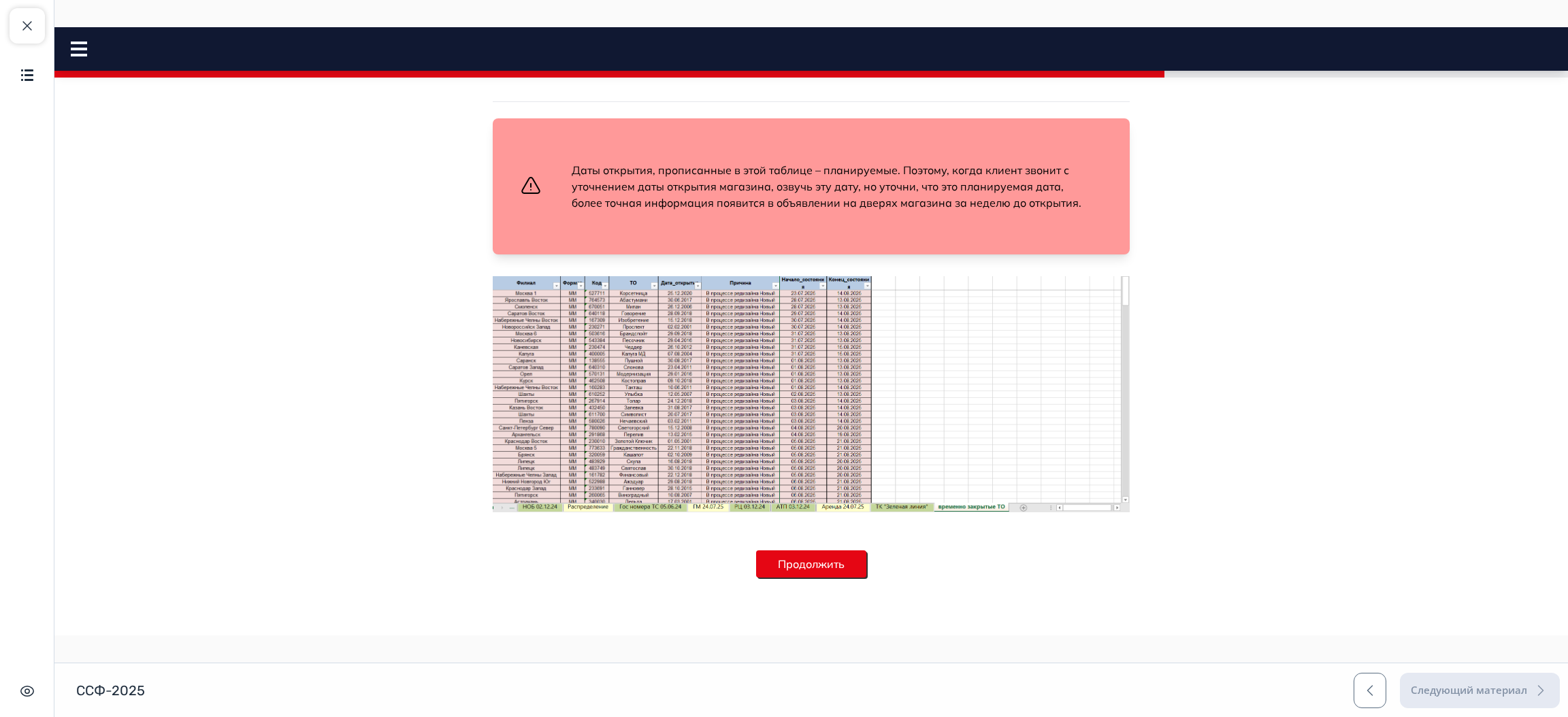
click at [779, 559] on button "Продолжить" at bounding box center [811, 564] width 110 height 27
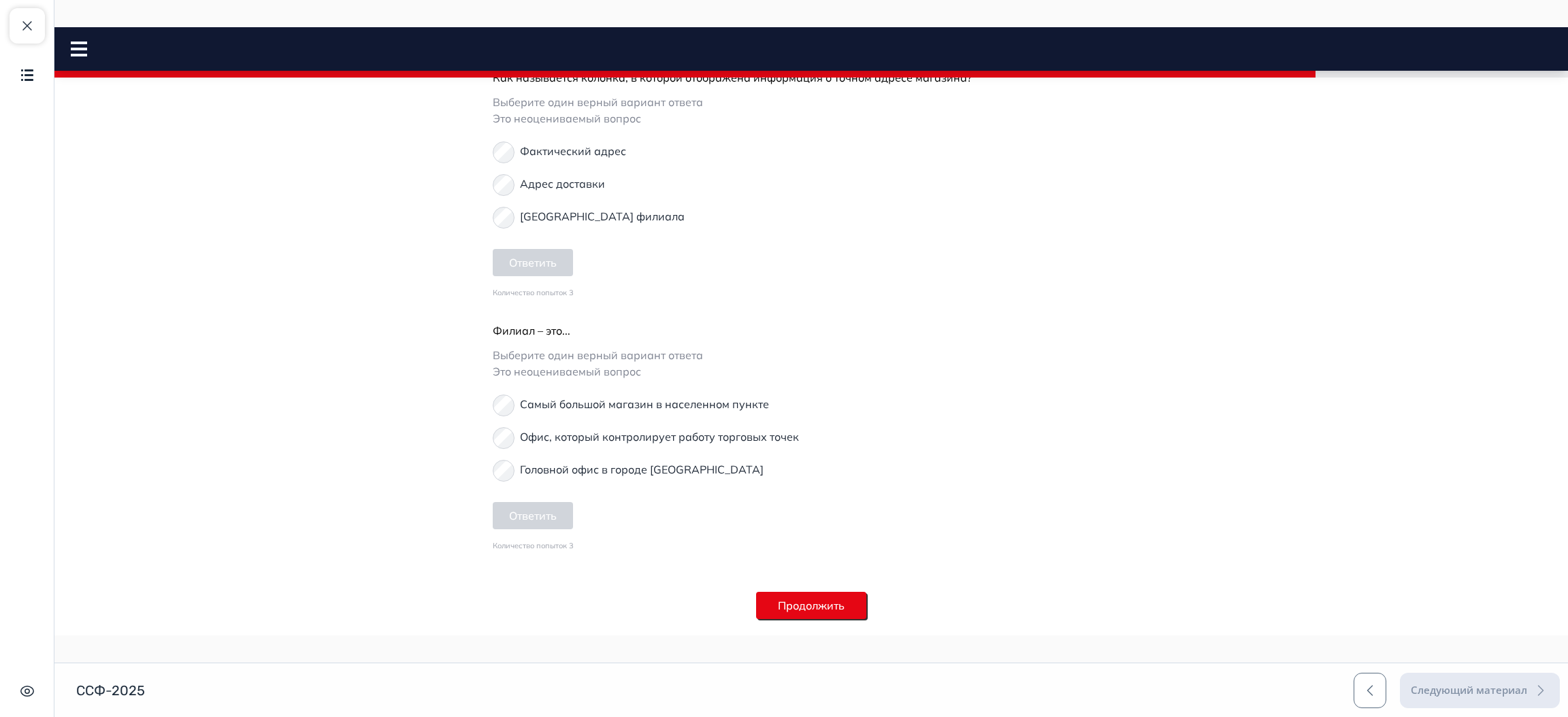
scroll to position [429, 0]
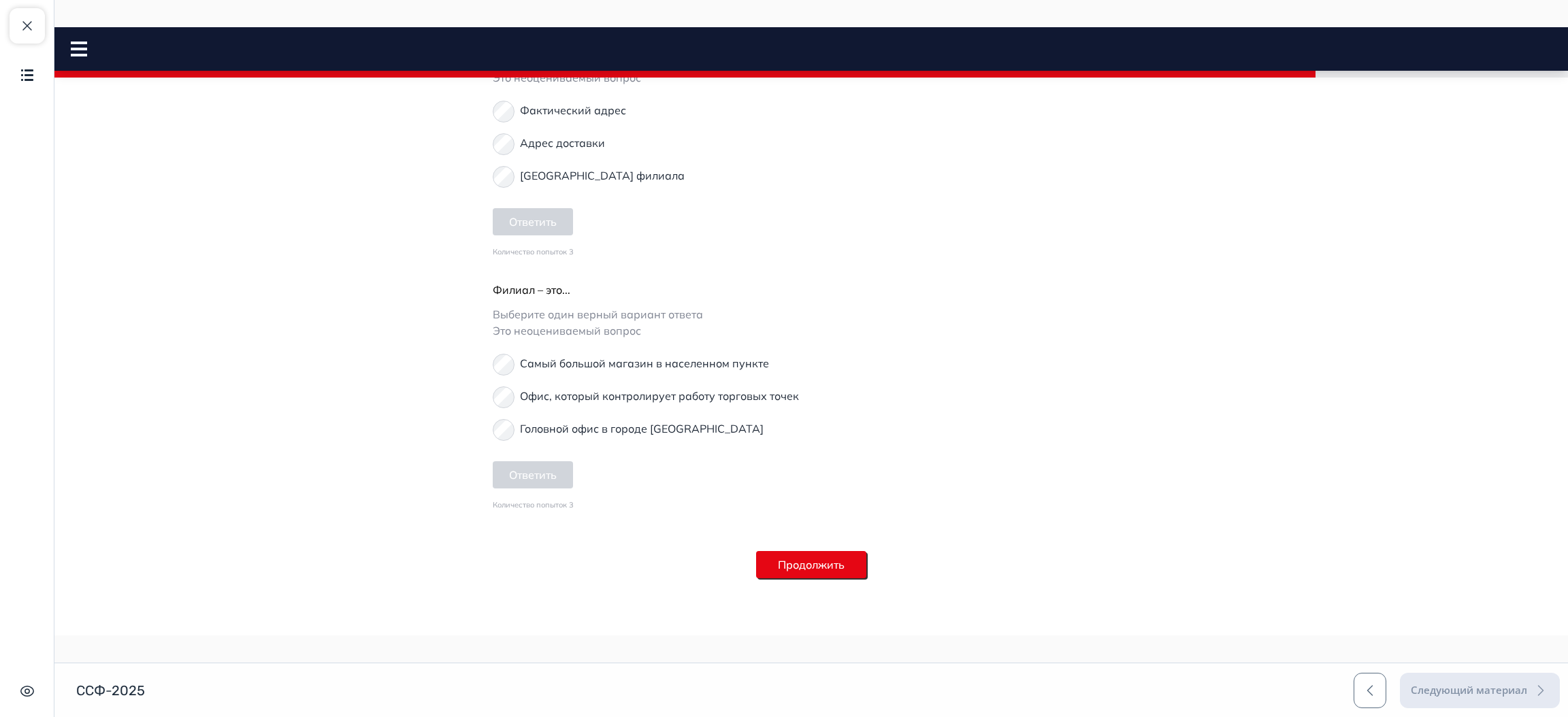
click at [822, 570] on button "Продолжить" at bounding box center [811, 564] width 110 height 27
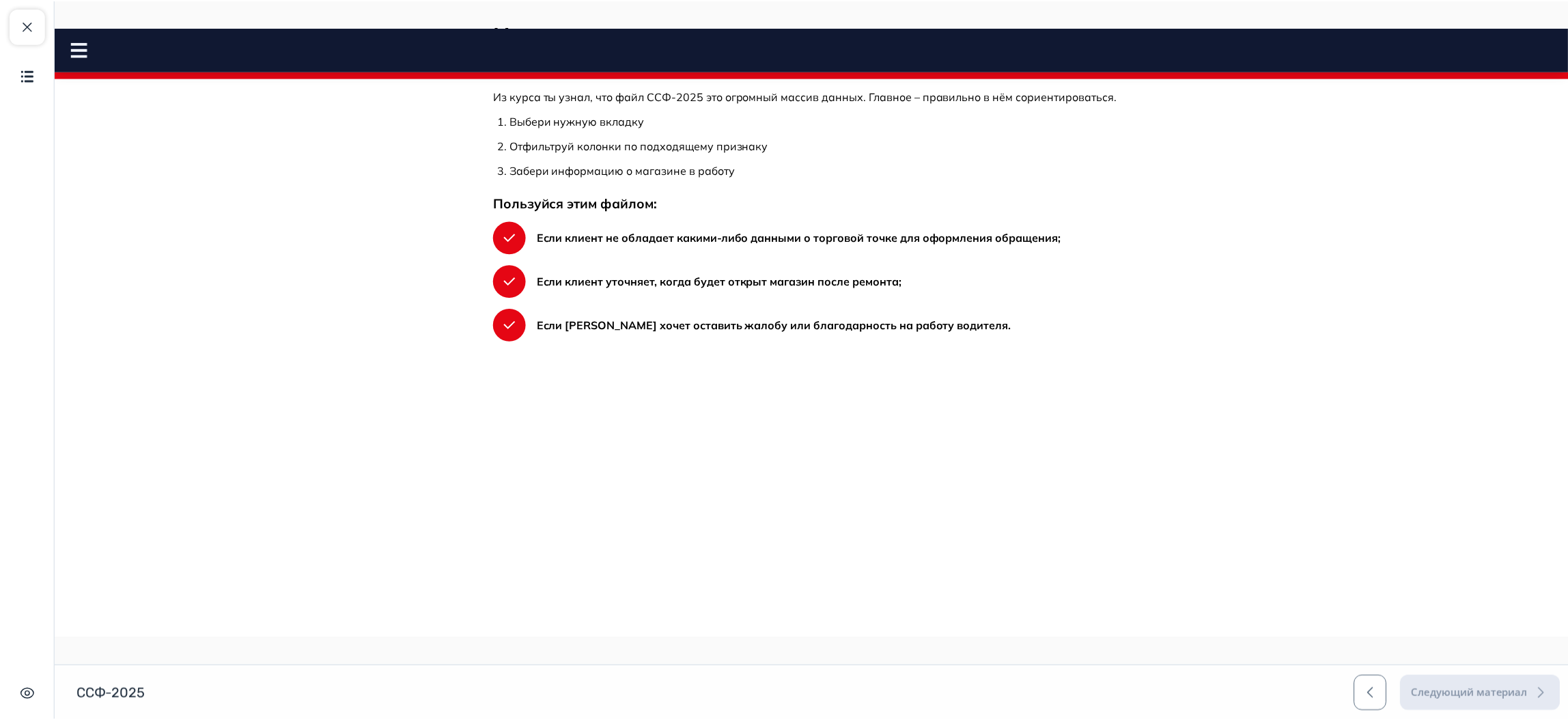
scroll to position [0, 0]
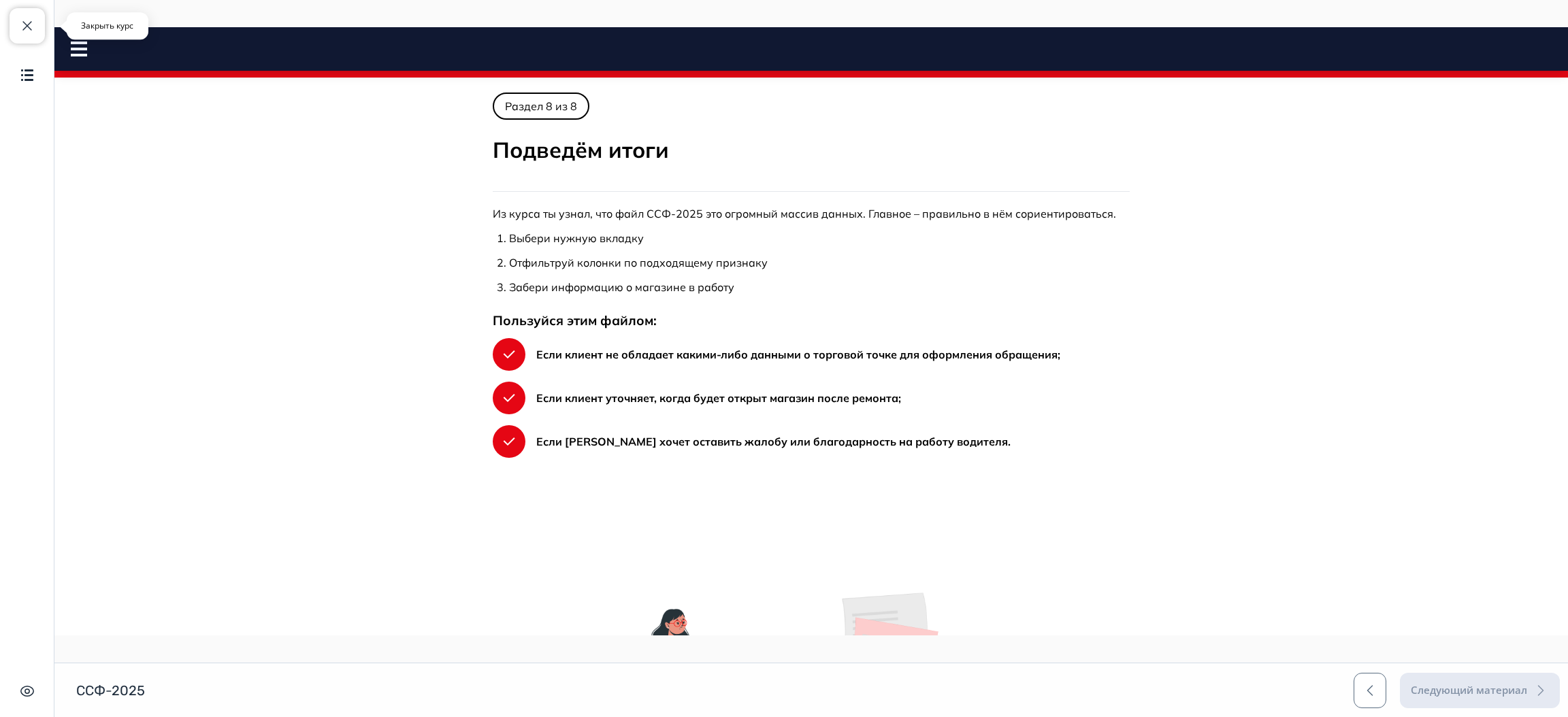
click at [32, 39] on button "Закрыть курс" at bounding box center [26, 26] width 35 height 35
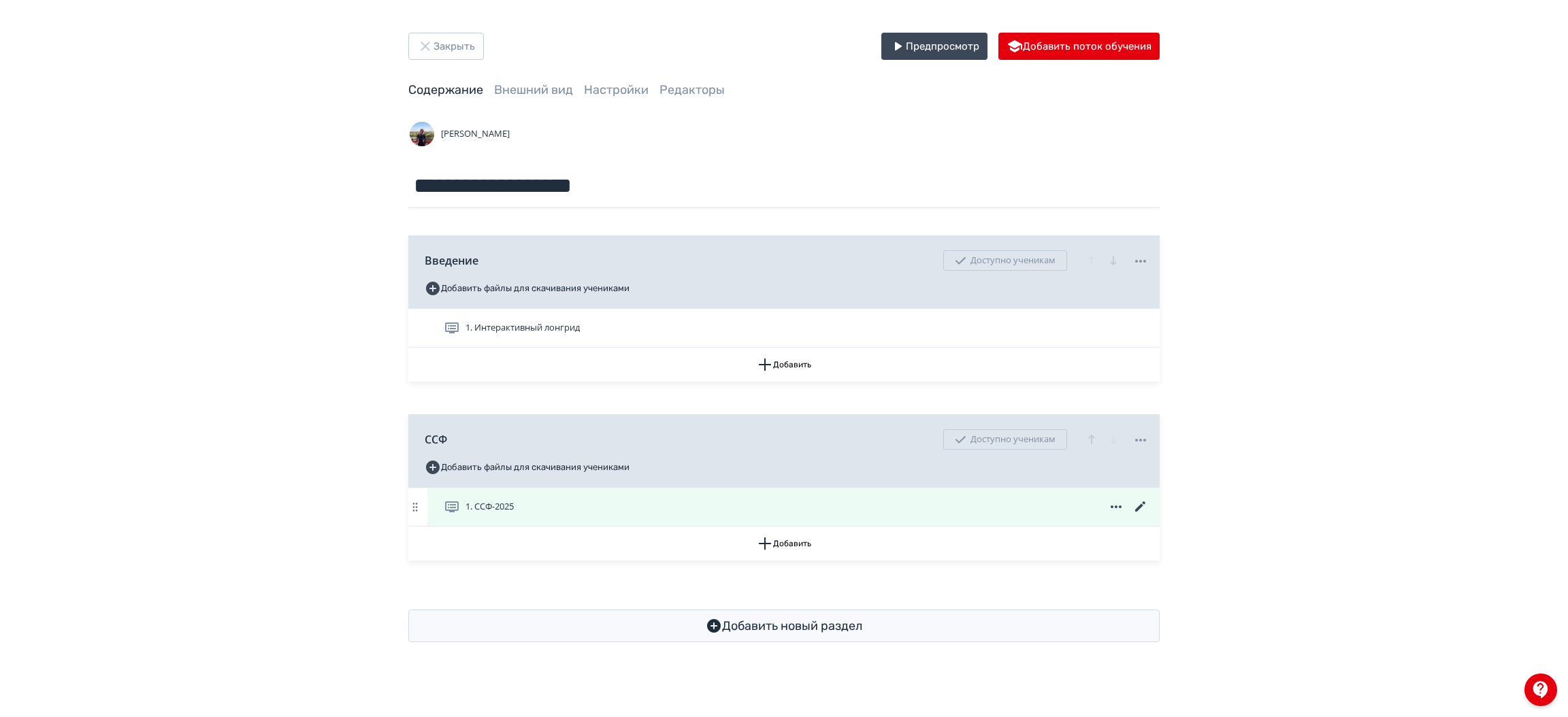
click at [1144, 500] on icon at bounding box center [1140, 506] width 16 height 16
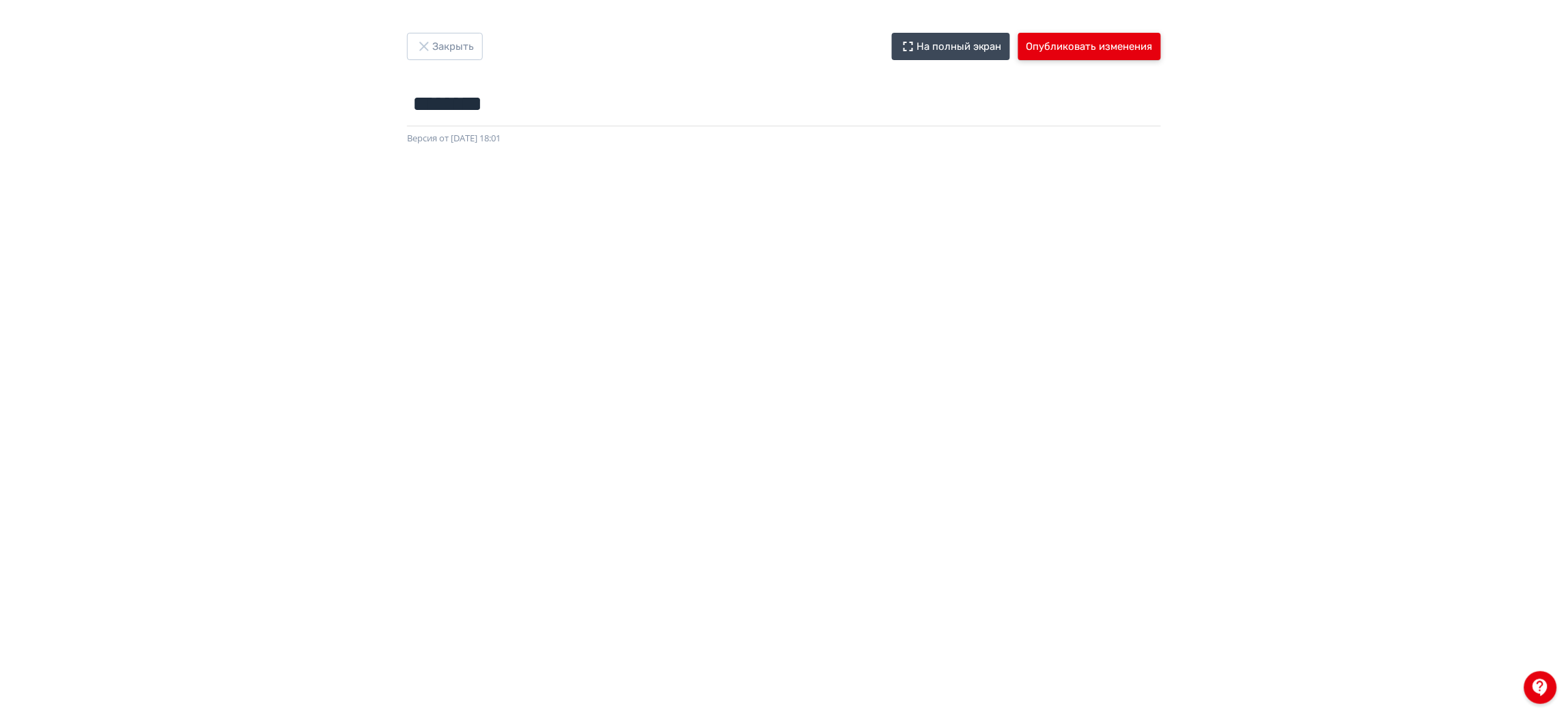
click at [1098, 49] on button "Опубликовать изменения" at bounding box center [1089, 47] width 142 height 28
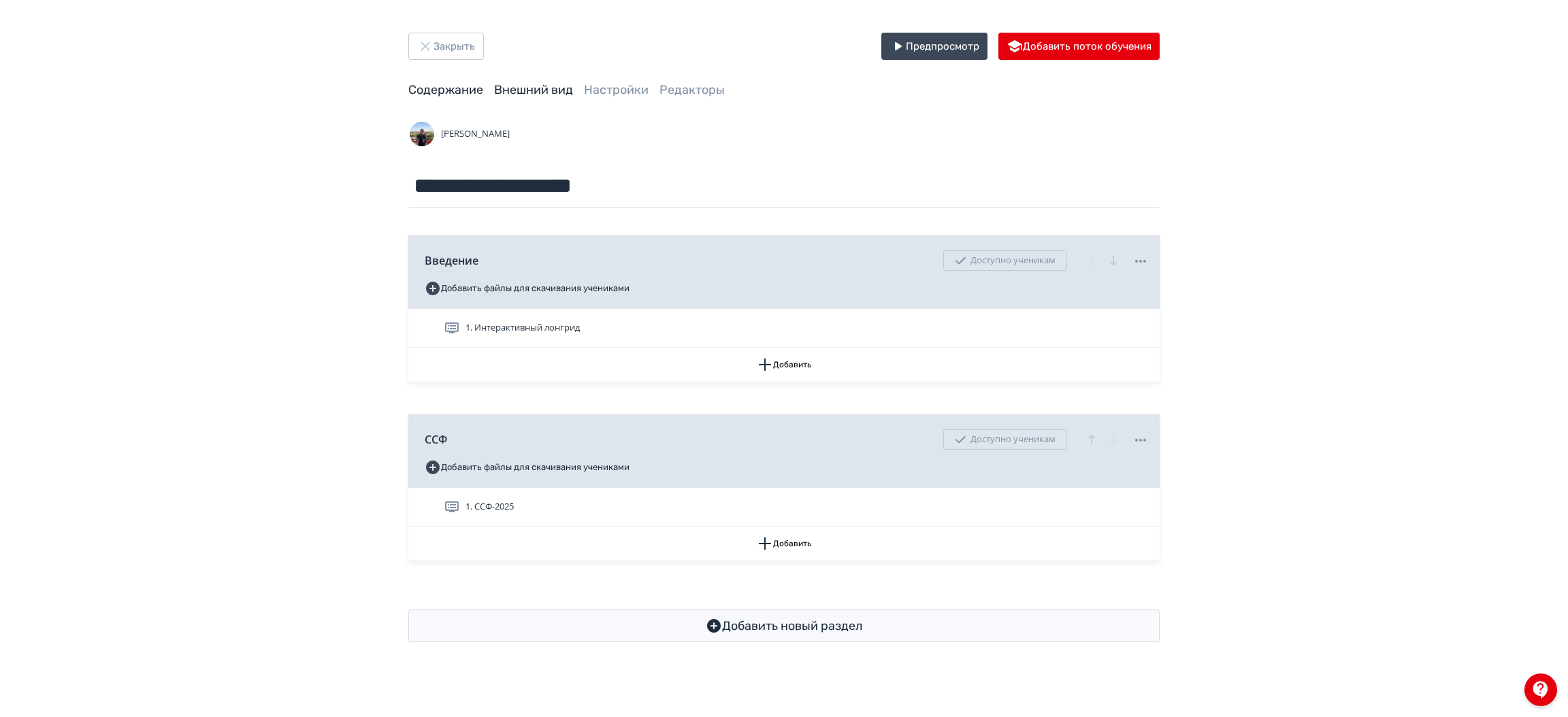
click at [557, 85] on link "Внешний вид" at bounding box center [533, 90] width 79 height 15
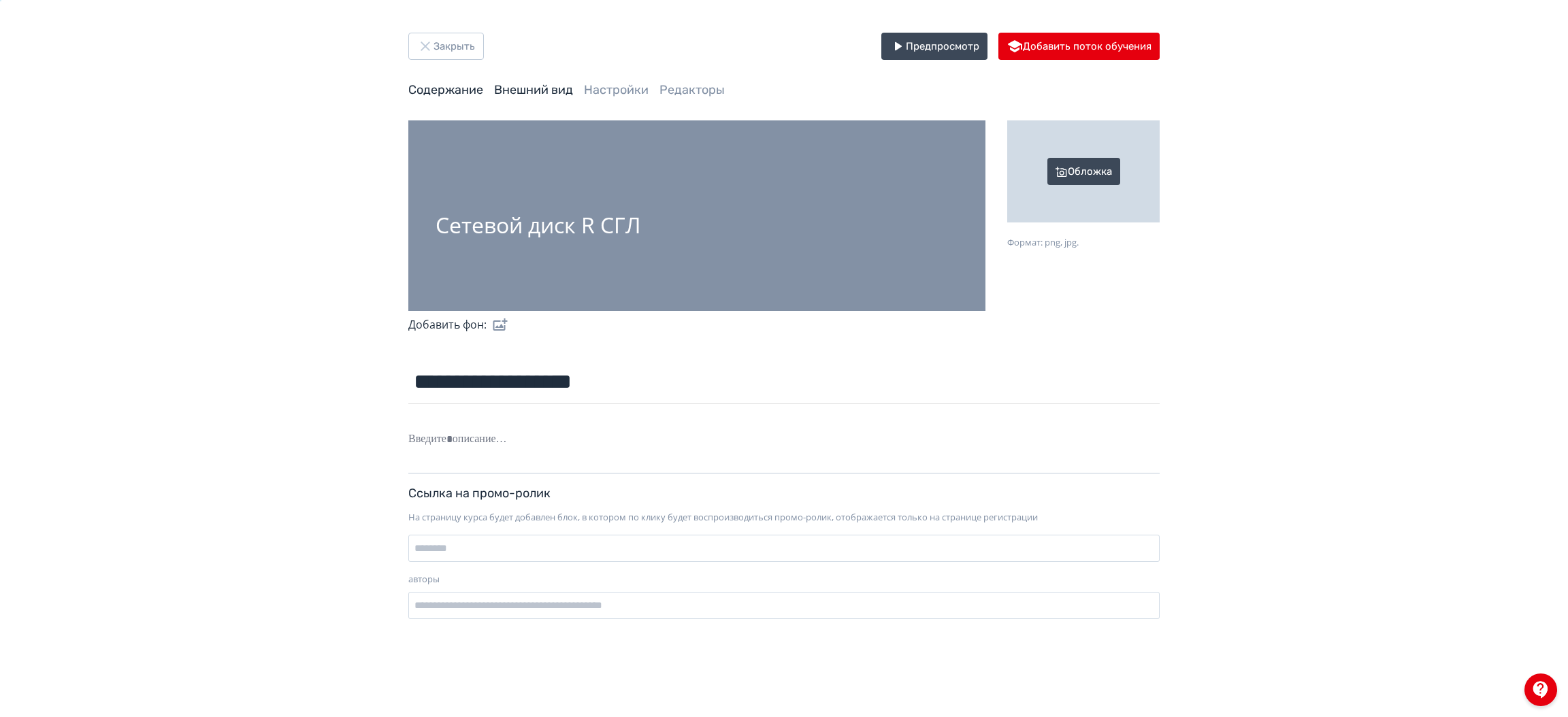
click at [459, 92] on link "Содержание" at bounding box center [445, 90] width 75 height 15
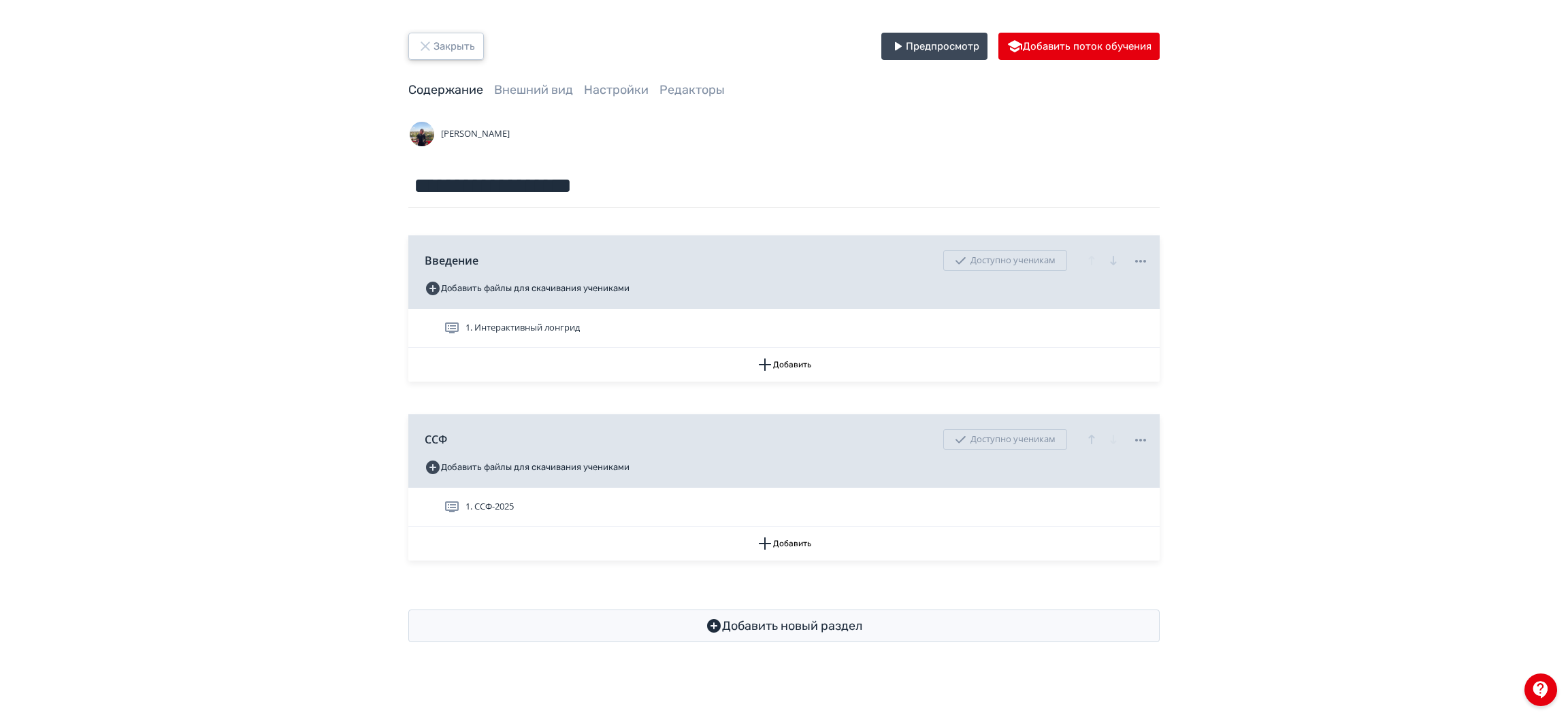
click at [459, 48] on button "Закрыть" at bounding box center [446, 46] width 76 height 27
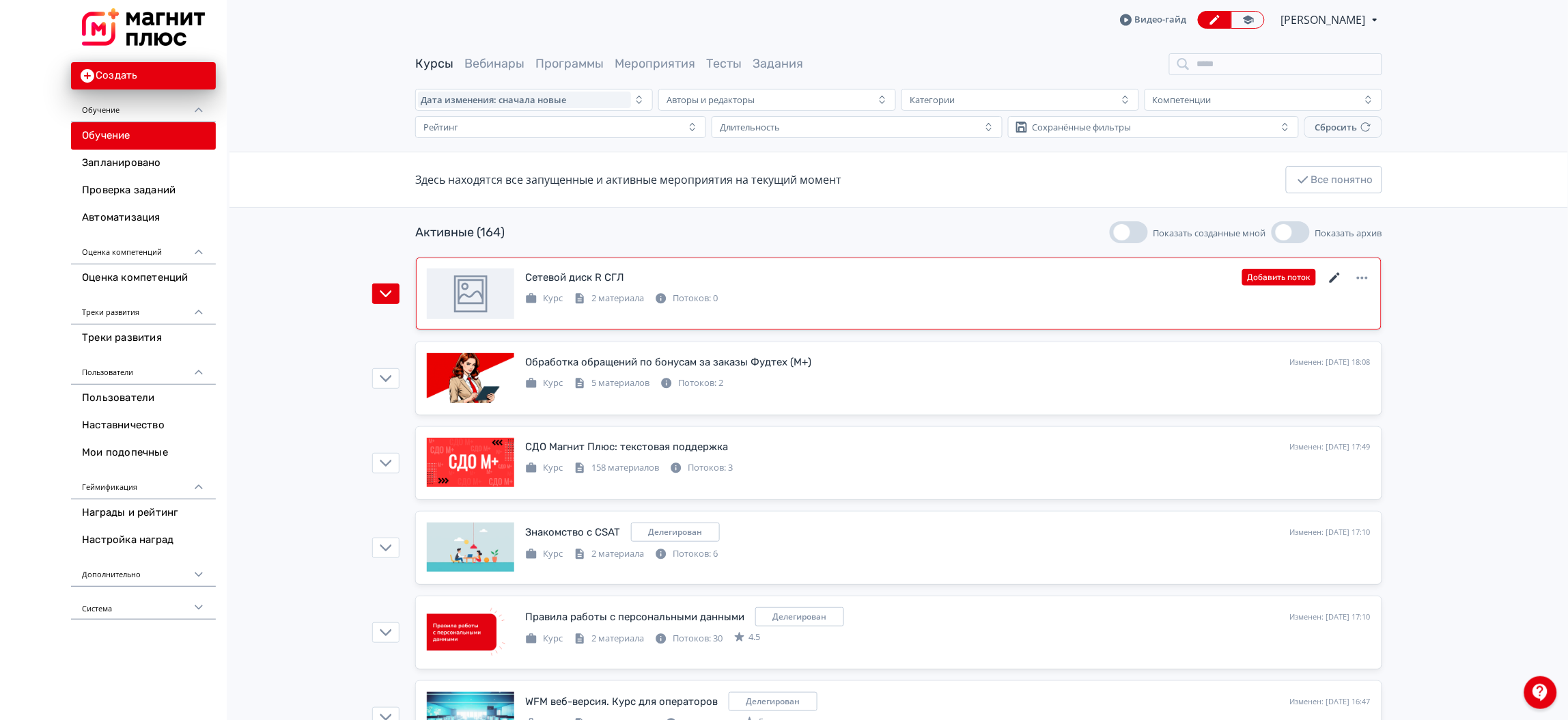
click at [1327, 278] on icon at bounding box center [1334, 277] width 16 height 16
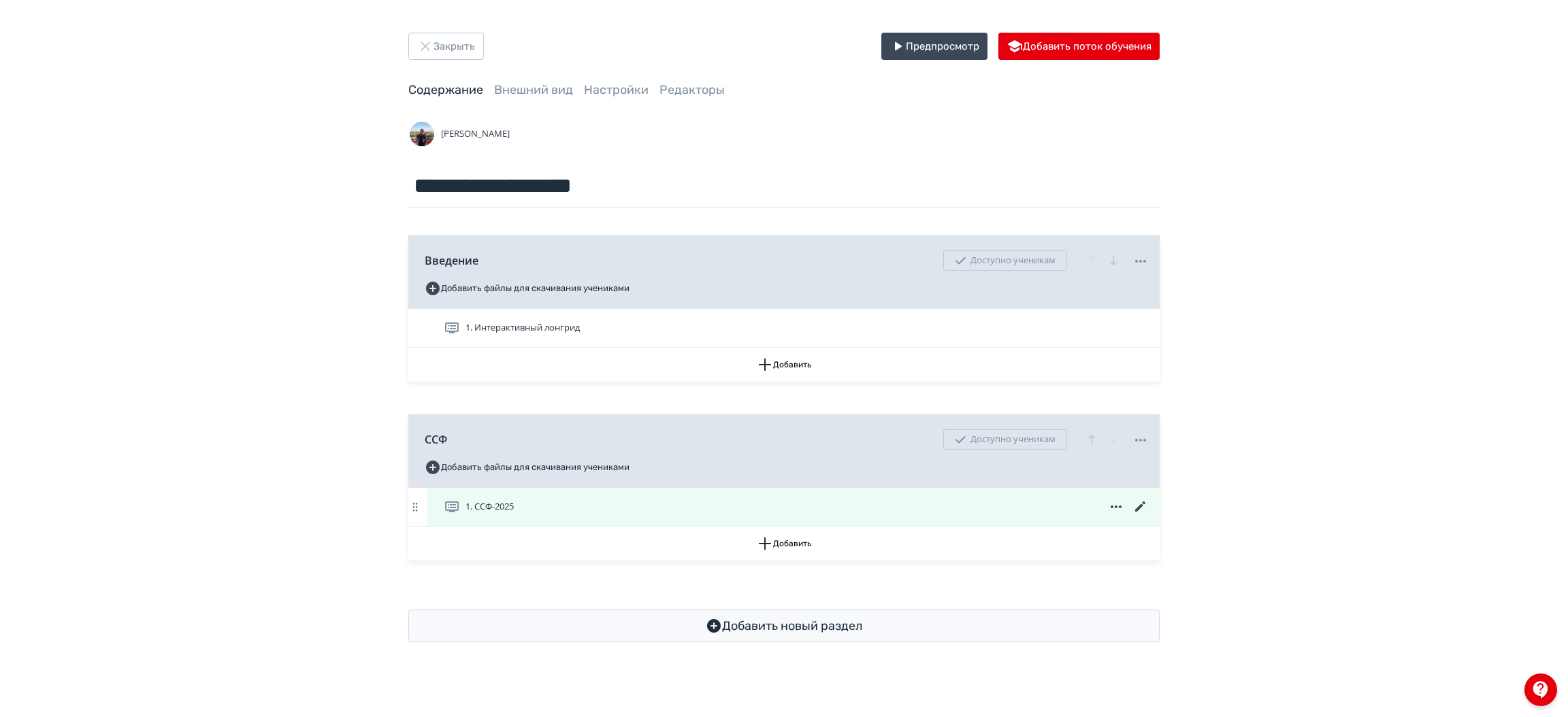
click at [1144, 505] on icon at bounding box center [1139, 506] width 10 height 10
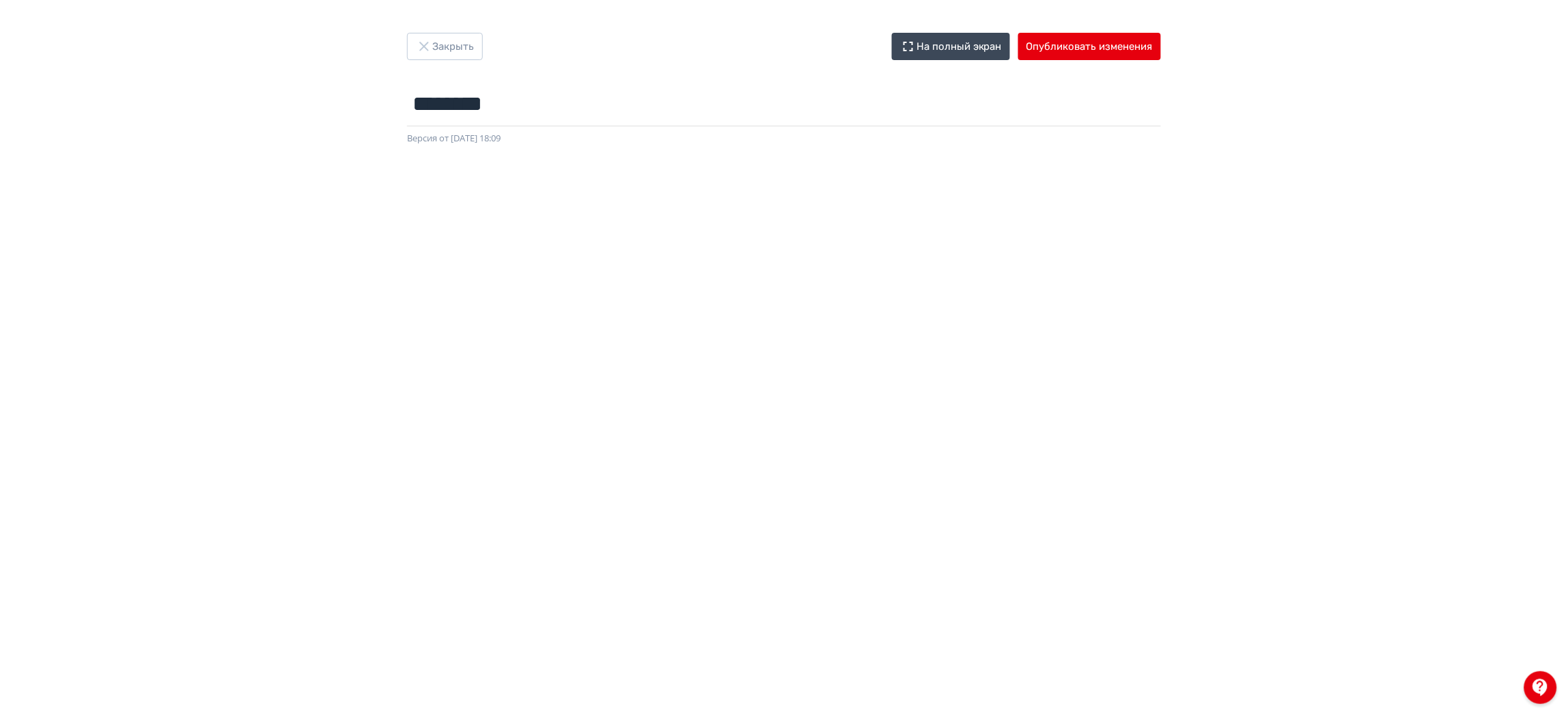
click at [582, 145] on div at bounding box center [784, 452] width 1568 height 614
click at [1088, 33] on button "Опубликовать изменения" at bounding box center [1089, 47] width 142 height 28
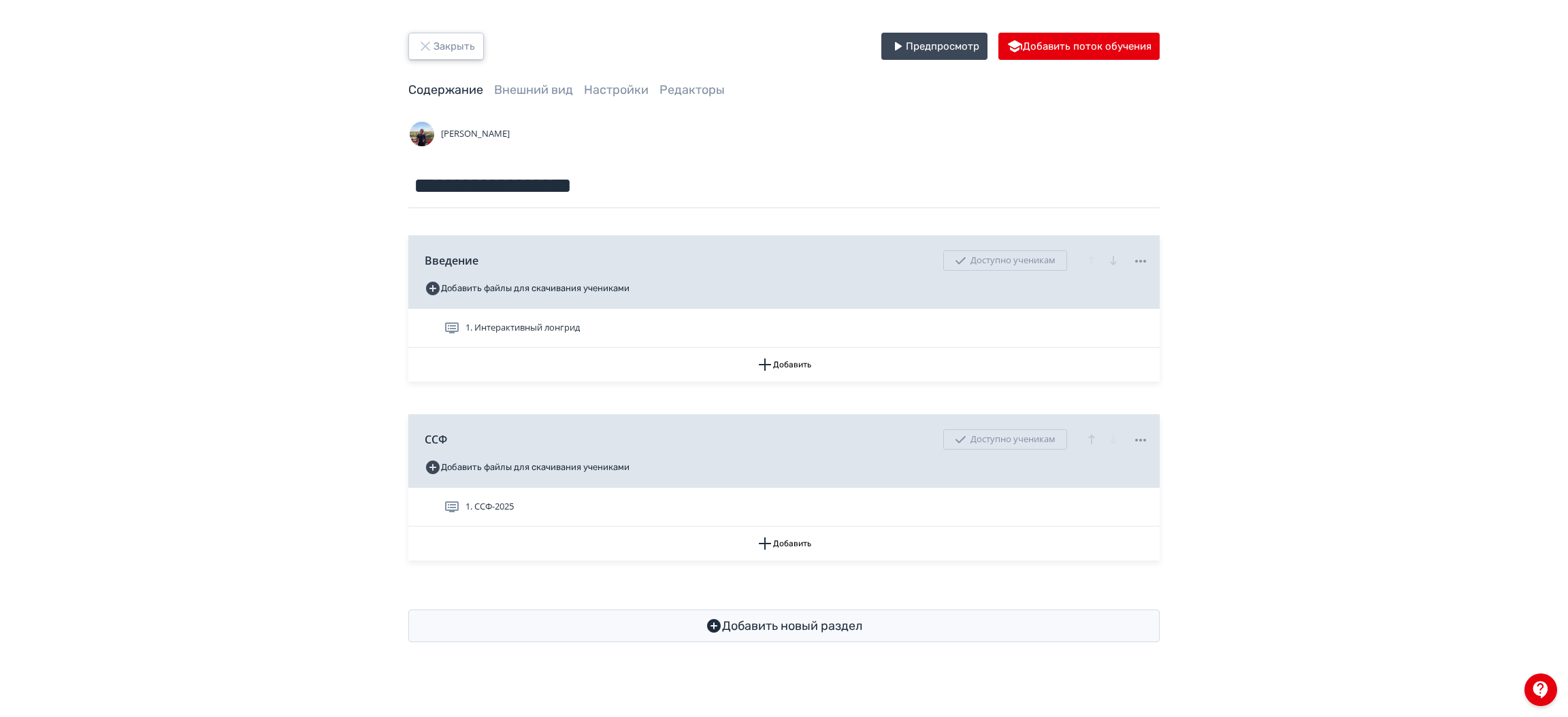
click at [458, 48] on button "Закрыть" at bounding box center [446, 46] width 76 height 27
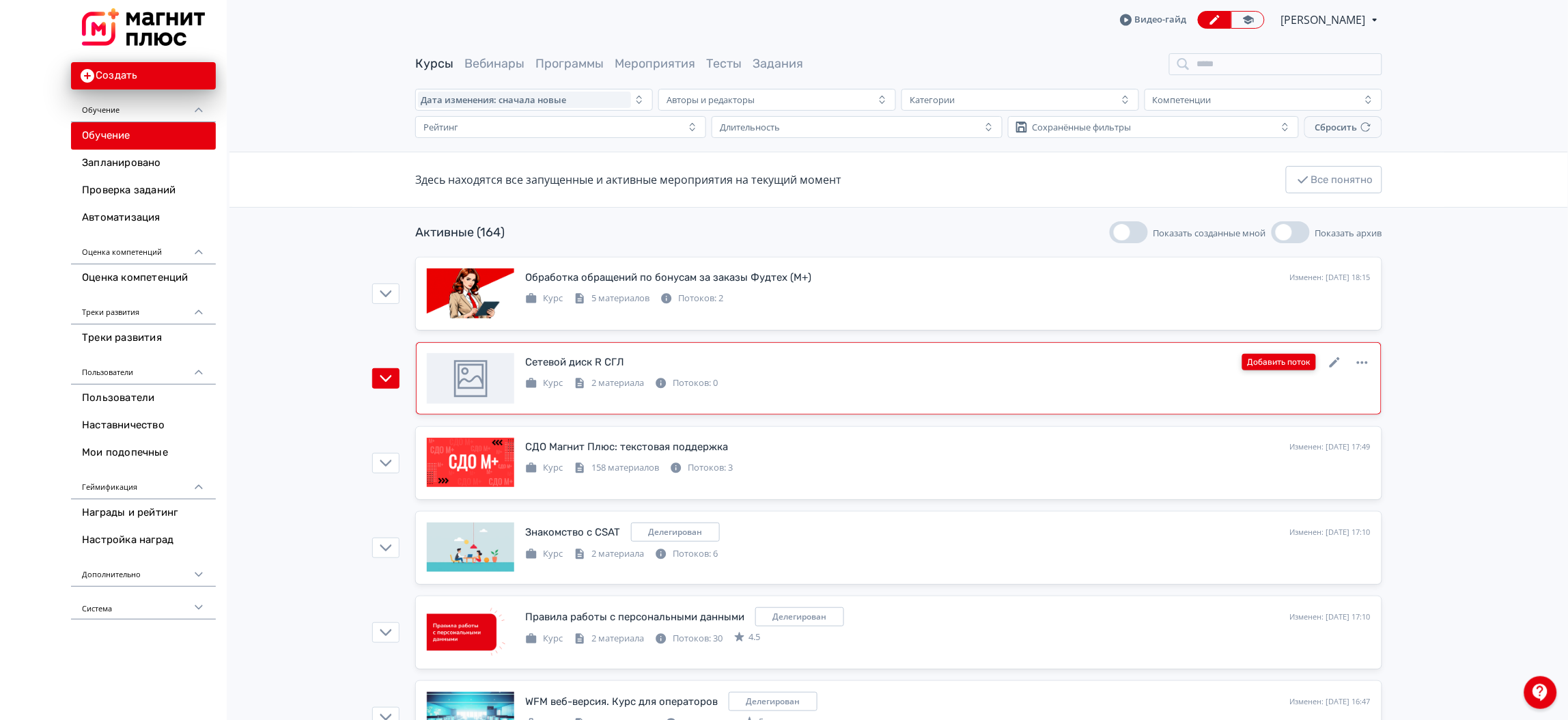
click at [1302, 361] on button "Добавить поток" at bounding box center [1279, 361] width 74 height 16
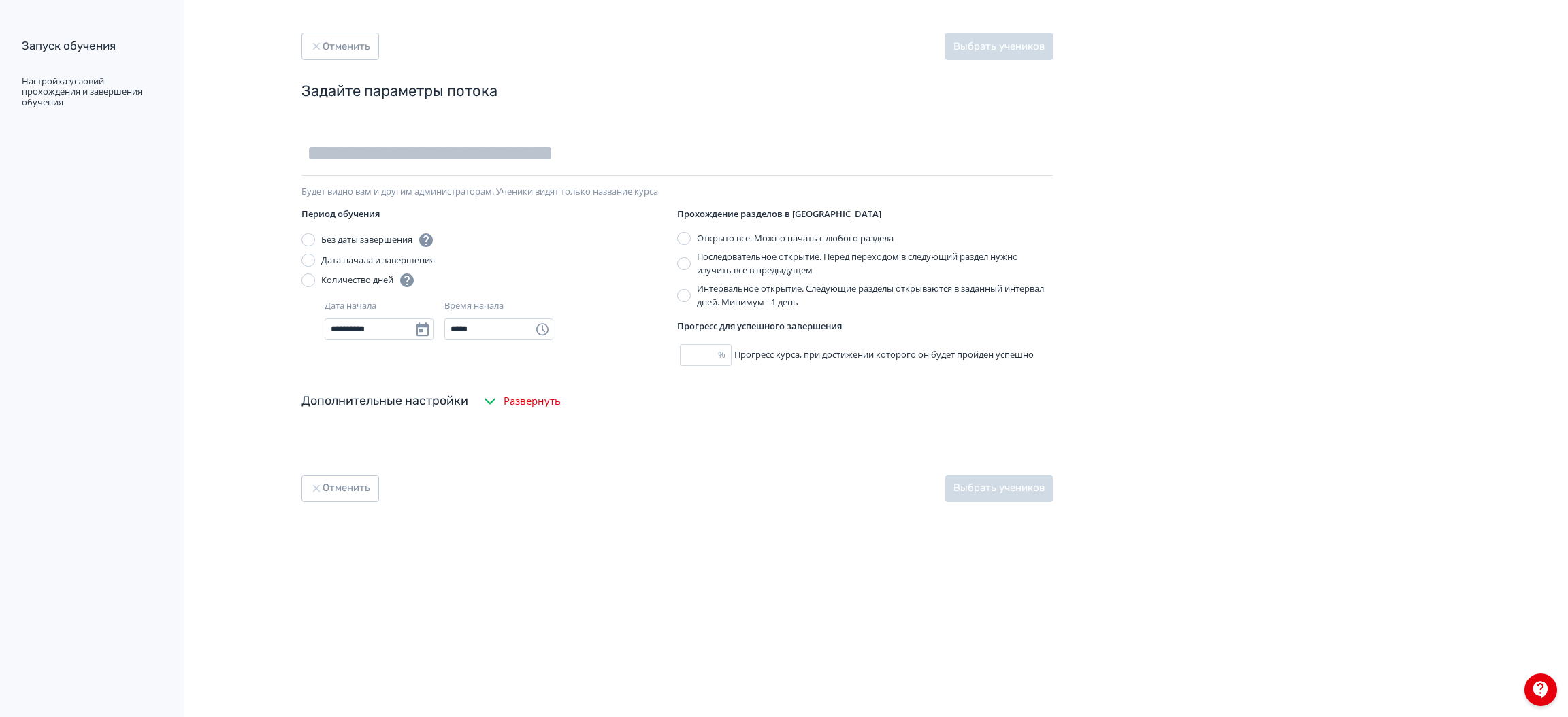
type input "**"
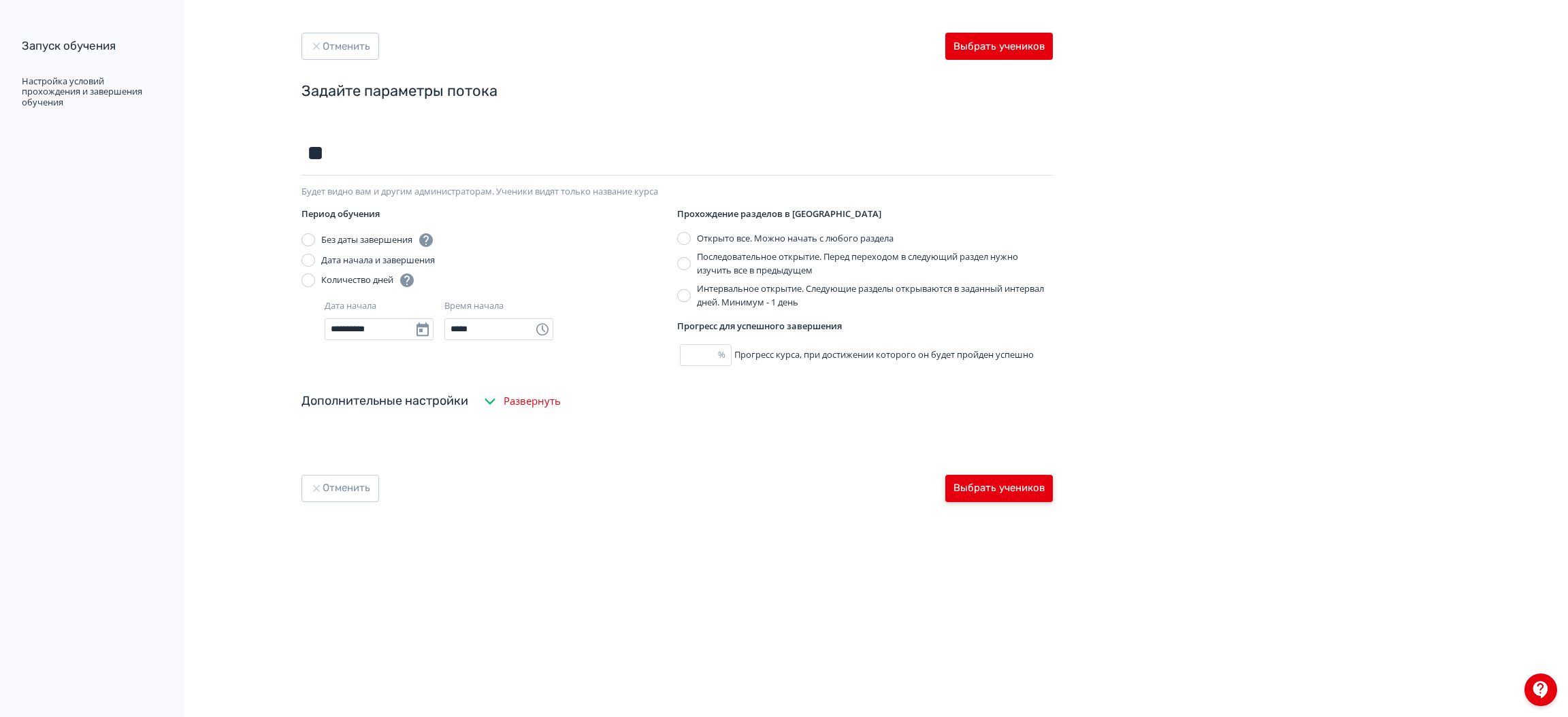
click at [991, 481] on button "Выбрать учеников" at bounding box center [999, 488] width 108 height 27
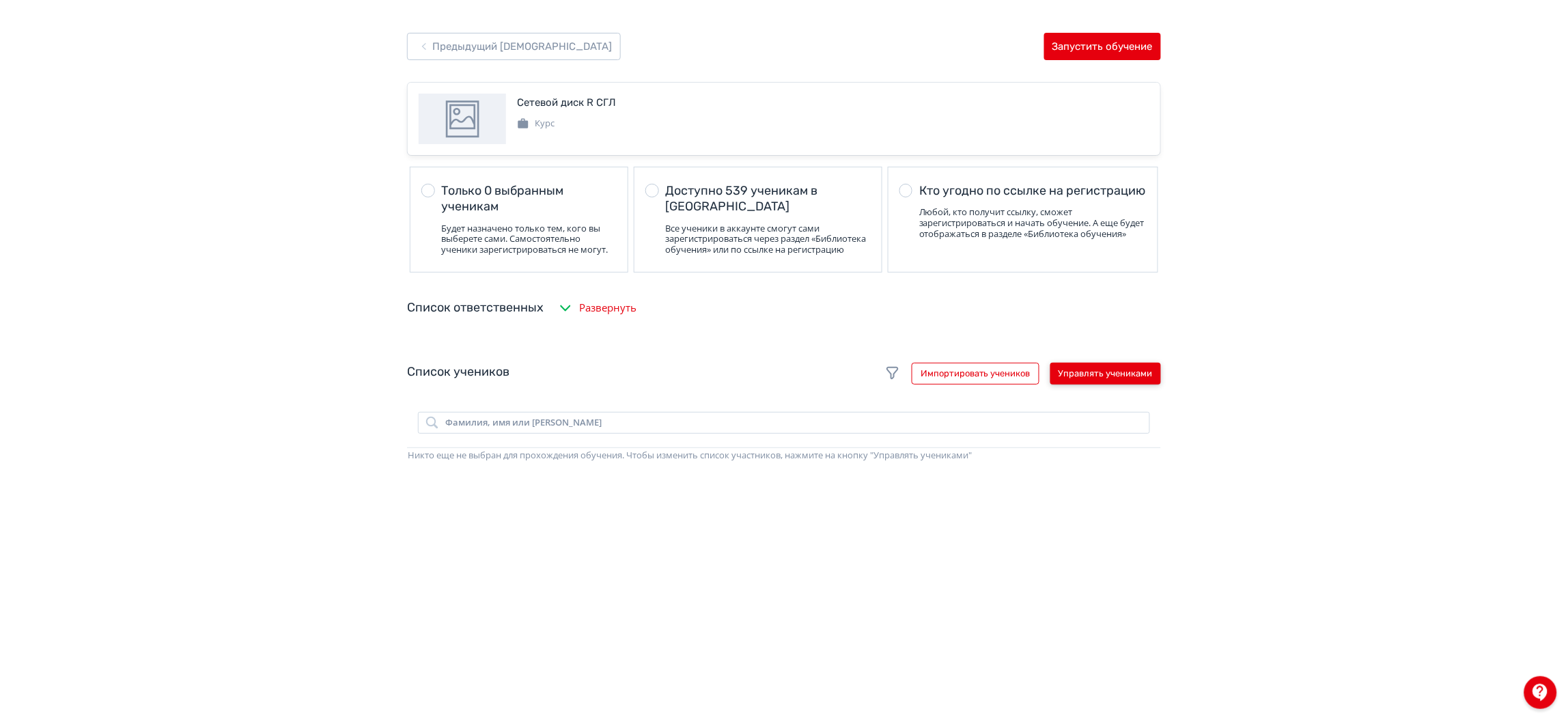
click at [1086, 385] on button "Управлять учениками" at bounding box center [1105, 373] width 110 height 22
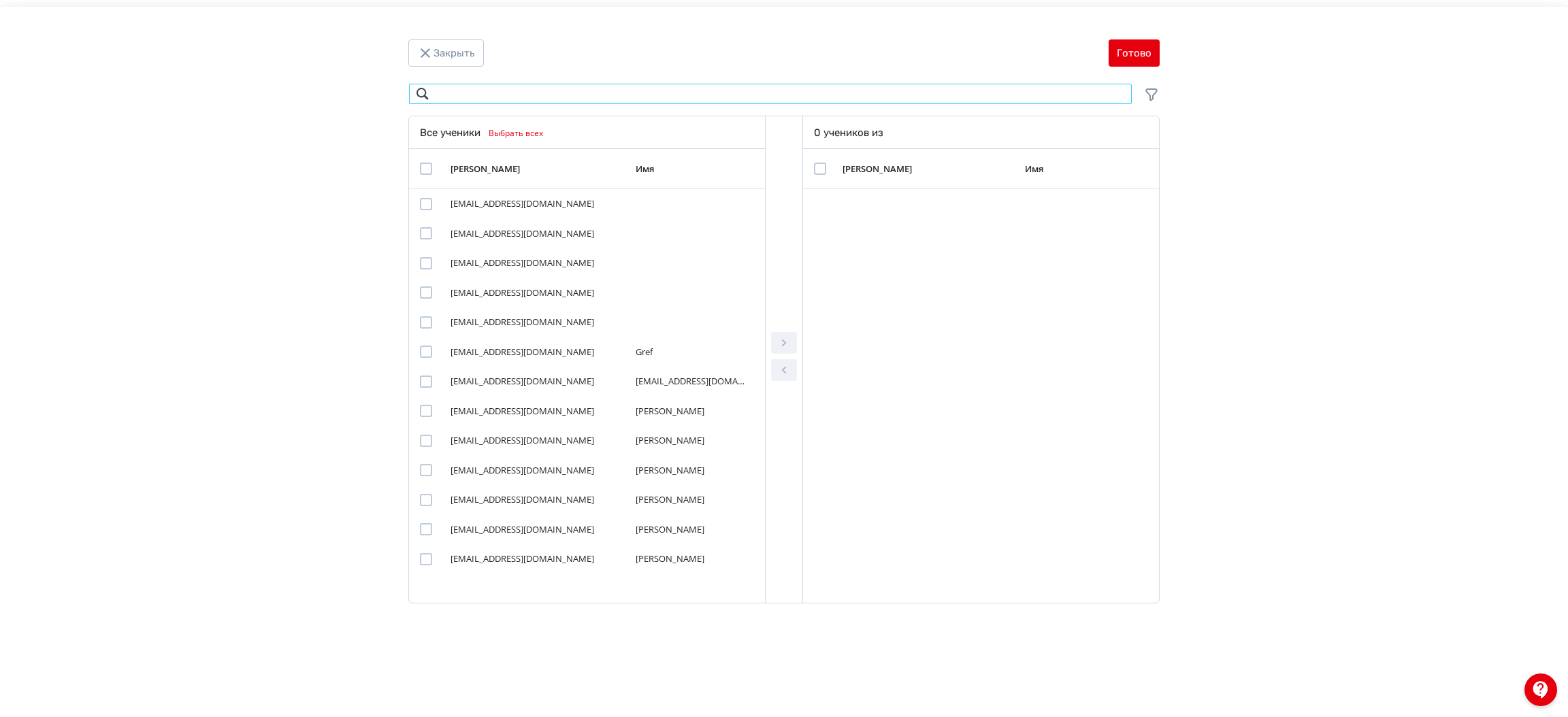
click at [556, 98] on input "Modal" at bounding box center [769, 94] width 724 height 22
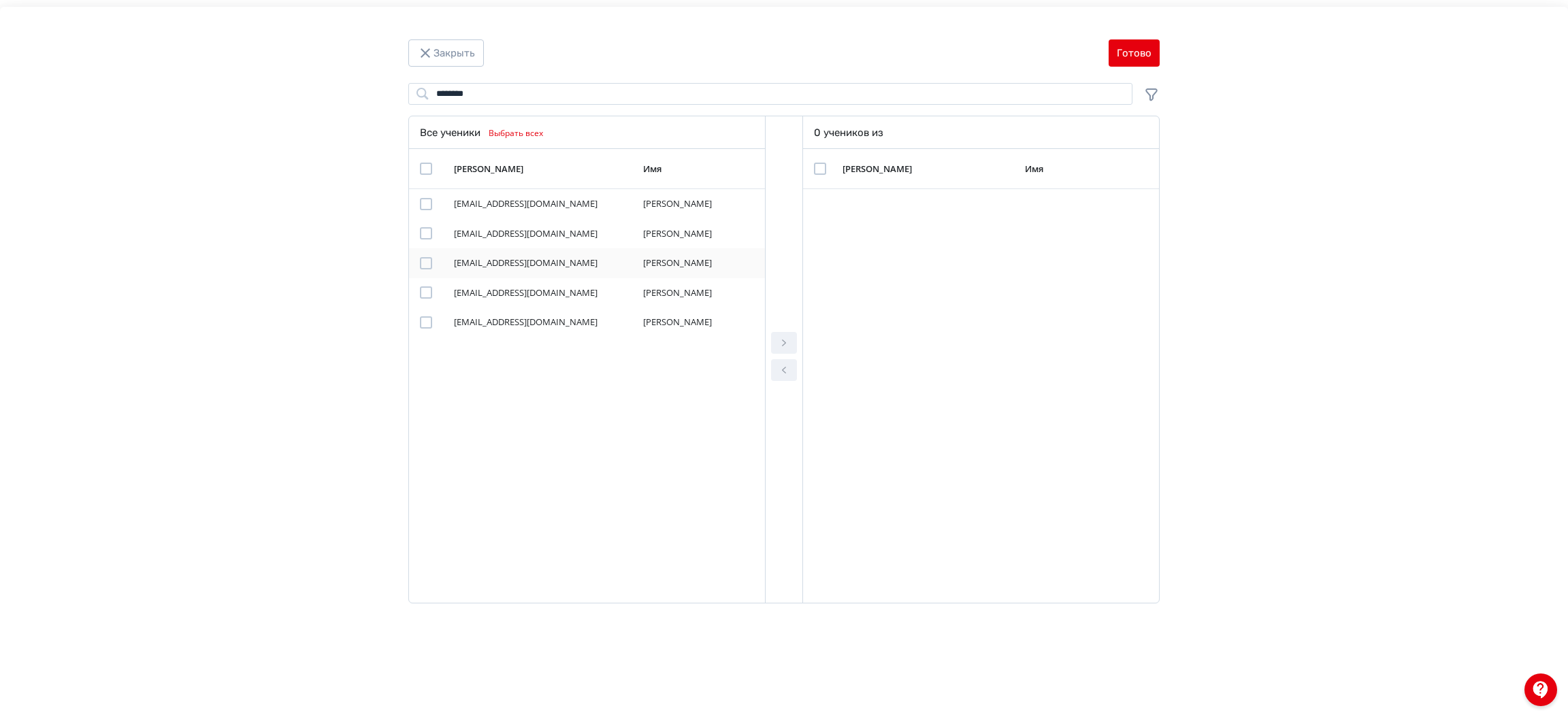
click at [423, 261] on div "Modal" at bounding box center [426, 263] width 12 height 12
click at [786, 347] on icon "Modal" at bounding box center [784, 342] width 16 height 16
drag, startPoint x: 505, startPoint y: 94, endPoint x: 385, endPoint y: 96, distance: 120.0
click at [385, 96] on div "******** Поиск Все ученики Выбрать всех [PERSON_NAME] Имя [EMAIL_ADDRESS][DOMAI…" at bounding box center [784, 347] width 817 height 529
type input "********"
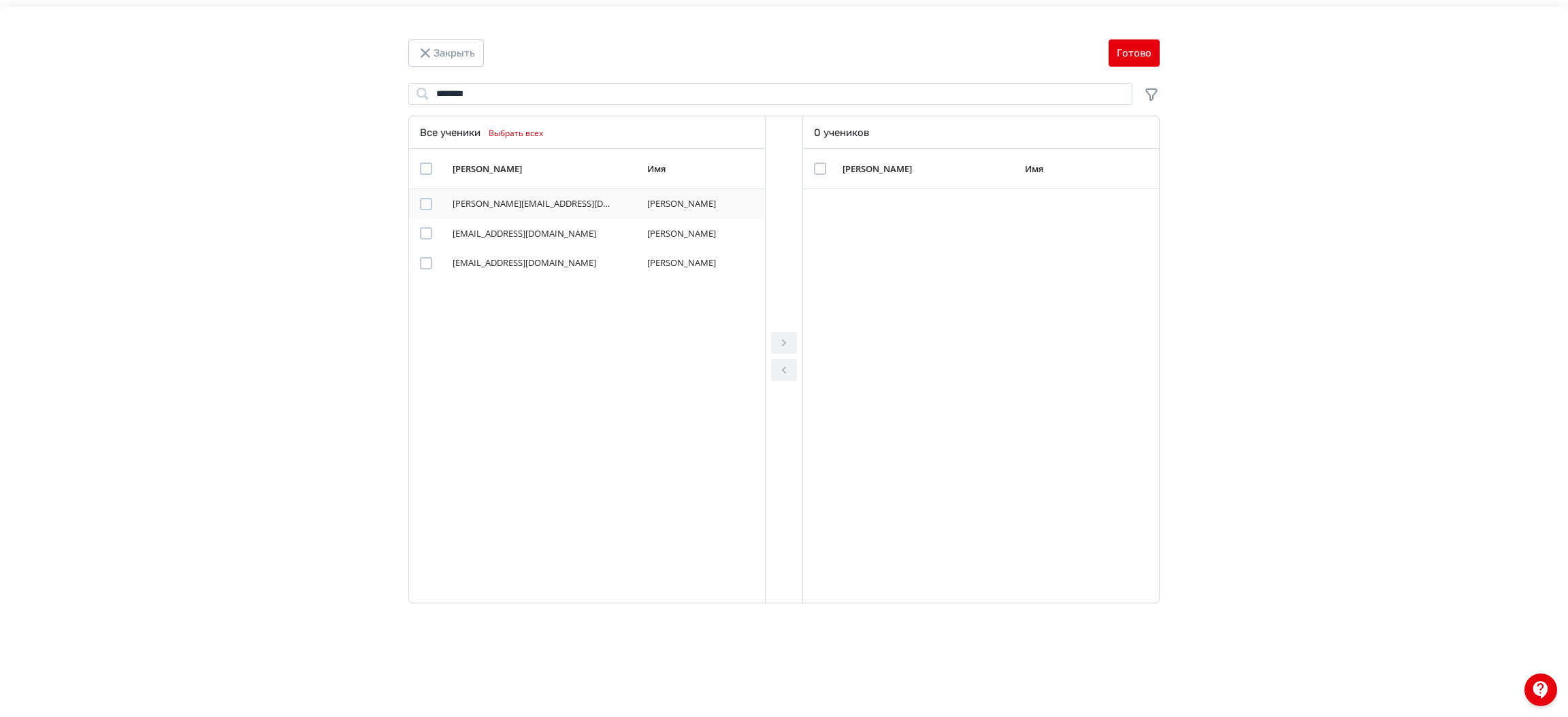
click at [423, 202] on div "Modal" at bounding box center [426, 203] width 12 height 12
click at [783, 338] on icon "Modal" at bounding box center [784, 342] width 16 height 16
drag, startPoint x: 483, startPoint y: 94, endPoint x: 374, endPoint y: 94, distance: 109.0
click at [374, 94] on div "******** Поиск Все ученики Выбрать всех [PERSON_NAME] Имя [PERSON_NAME][EMAIL_A…" at bounding box center [784, 347] width 1459 height 529
type input "********"
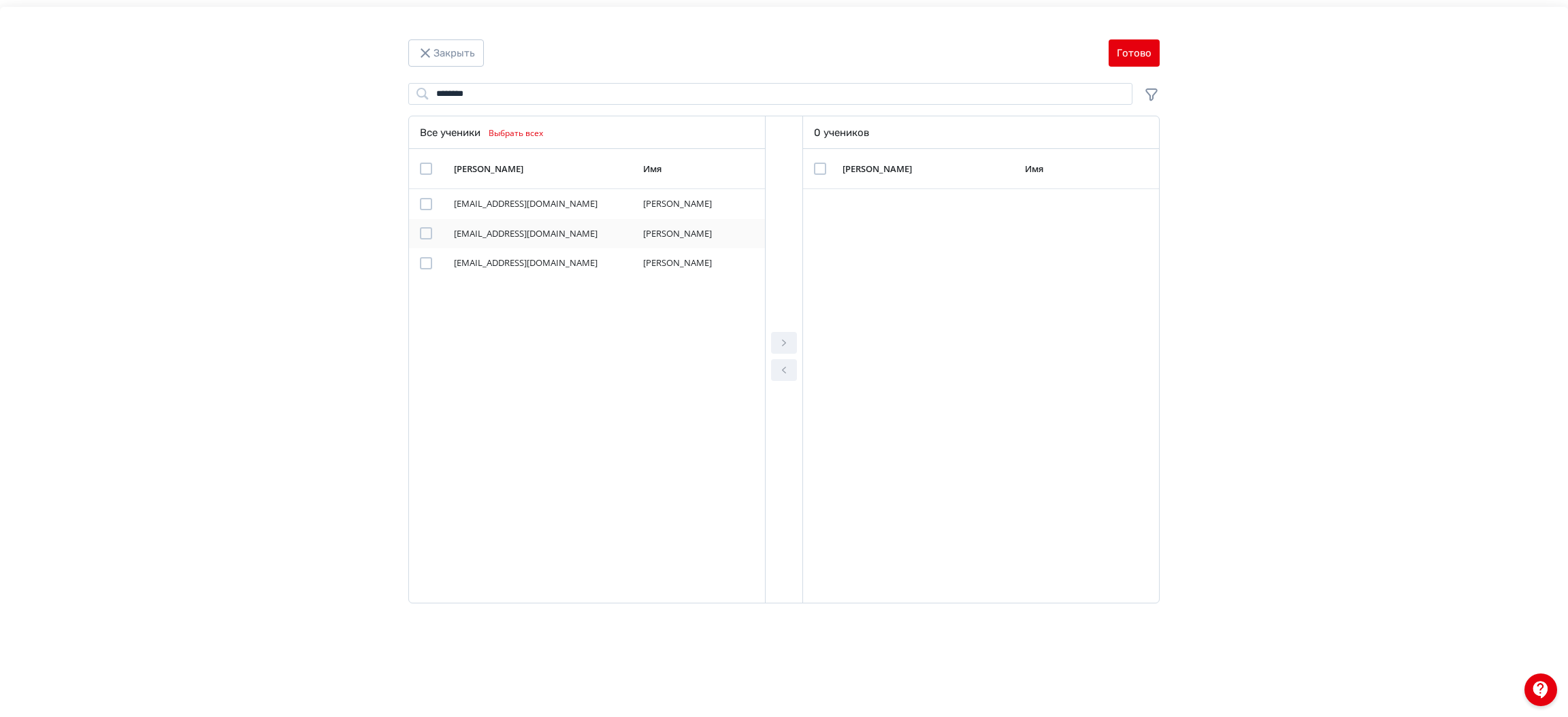
click at [424, 236] on div "Modal" at bounding box center [426, 233] width 12 height 12
click at [790, 342] on icon "Modal" at bounding box center [784, 342] width 16 height 16
click at [1124, 55] on button "Готово" at bounding box center [1134, 53] width 51 height 27
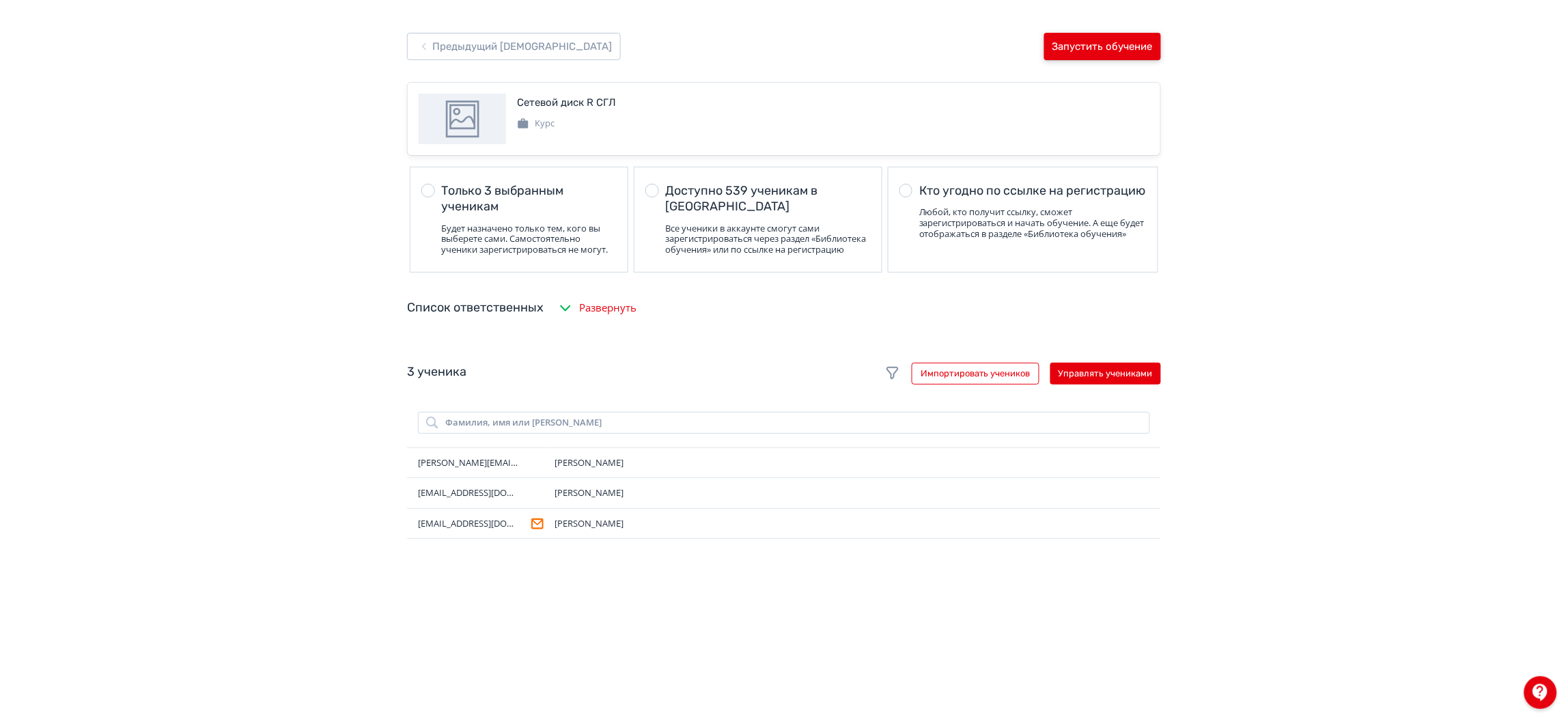
click at [1100, 45] on button "Запустить обучение" at bounding box center [1102, 47] width 117 height 28
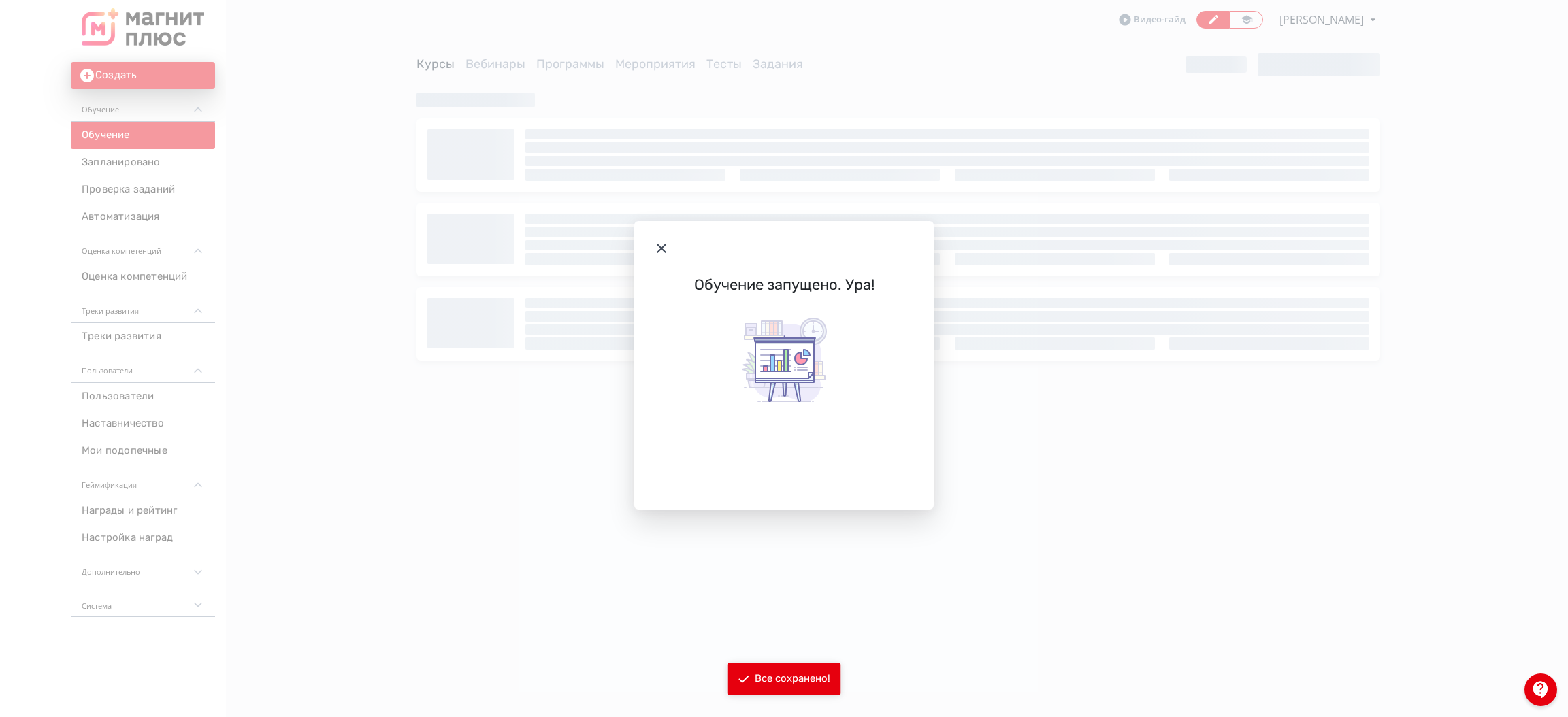
click at [659, 247] on icon "Modal" at bounding box center [661, 248] width 16 height 16
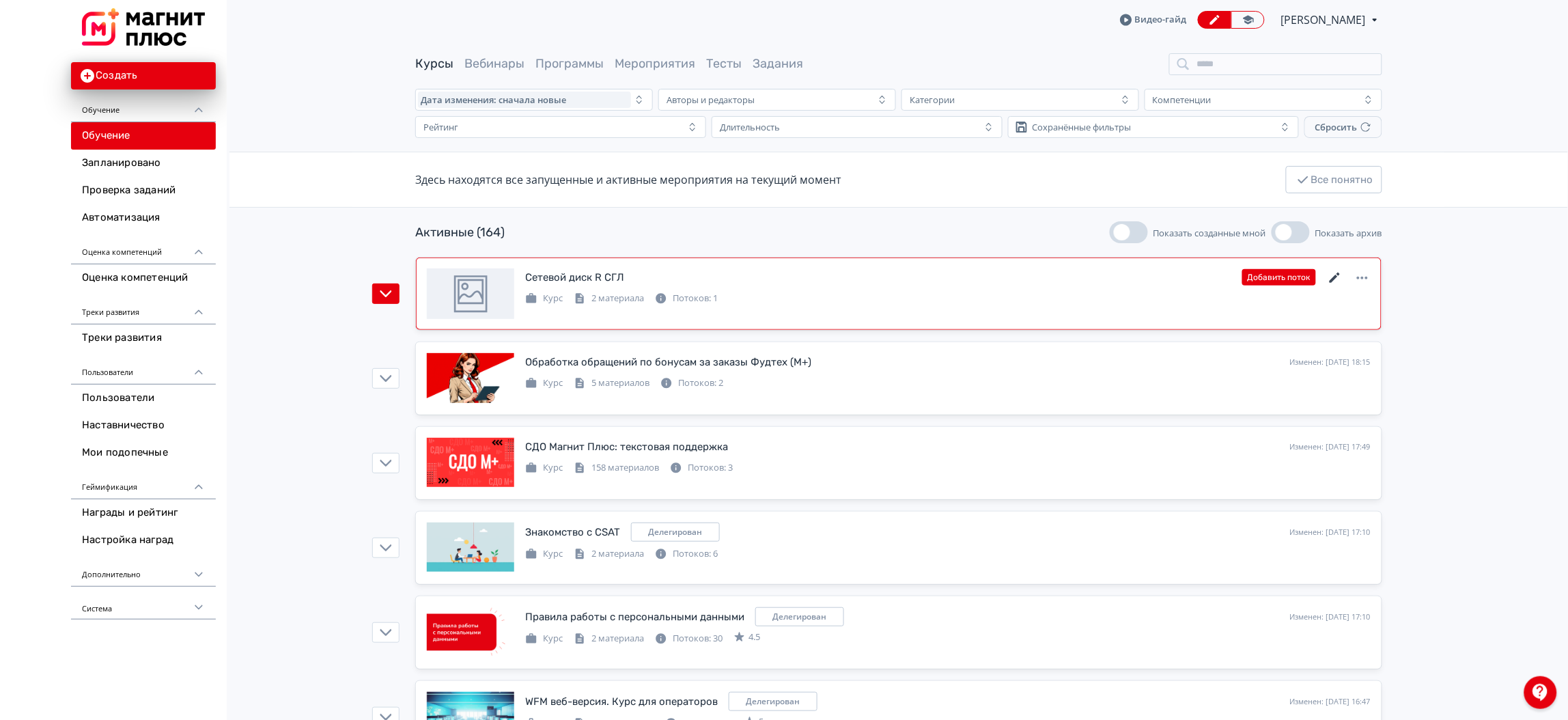
click at [1335, 281] on icon at bounding box center [1334, 277] width 16 height 16
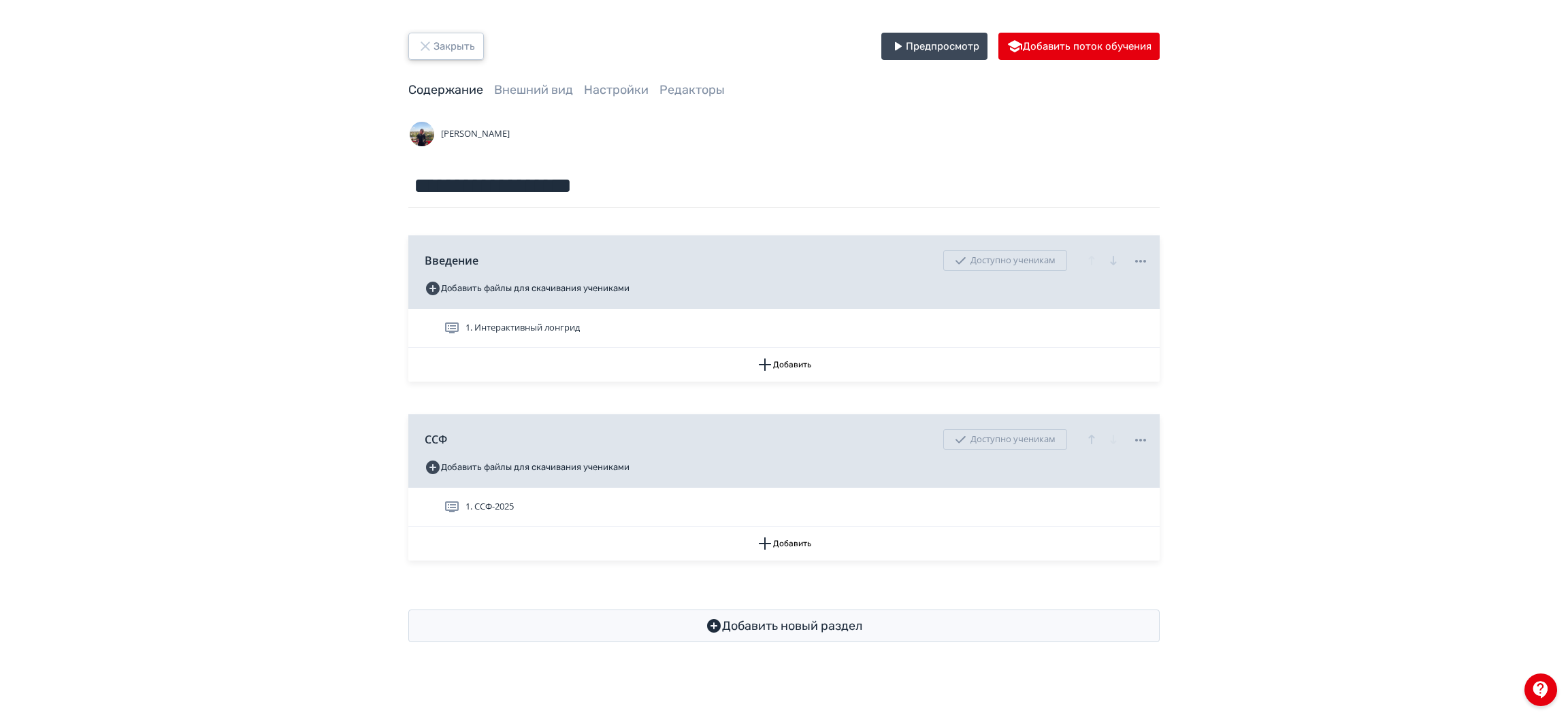
click at [442, 55] on button "Закрыть" at bounding box center [446, 46] width 76 height 27
